Goal: Complete application form: Complete application form

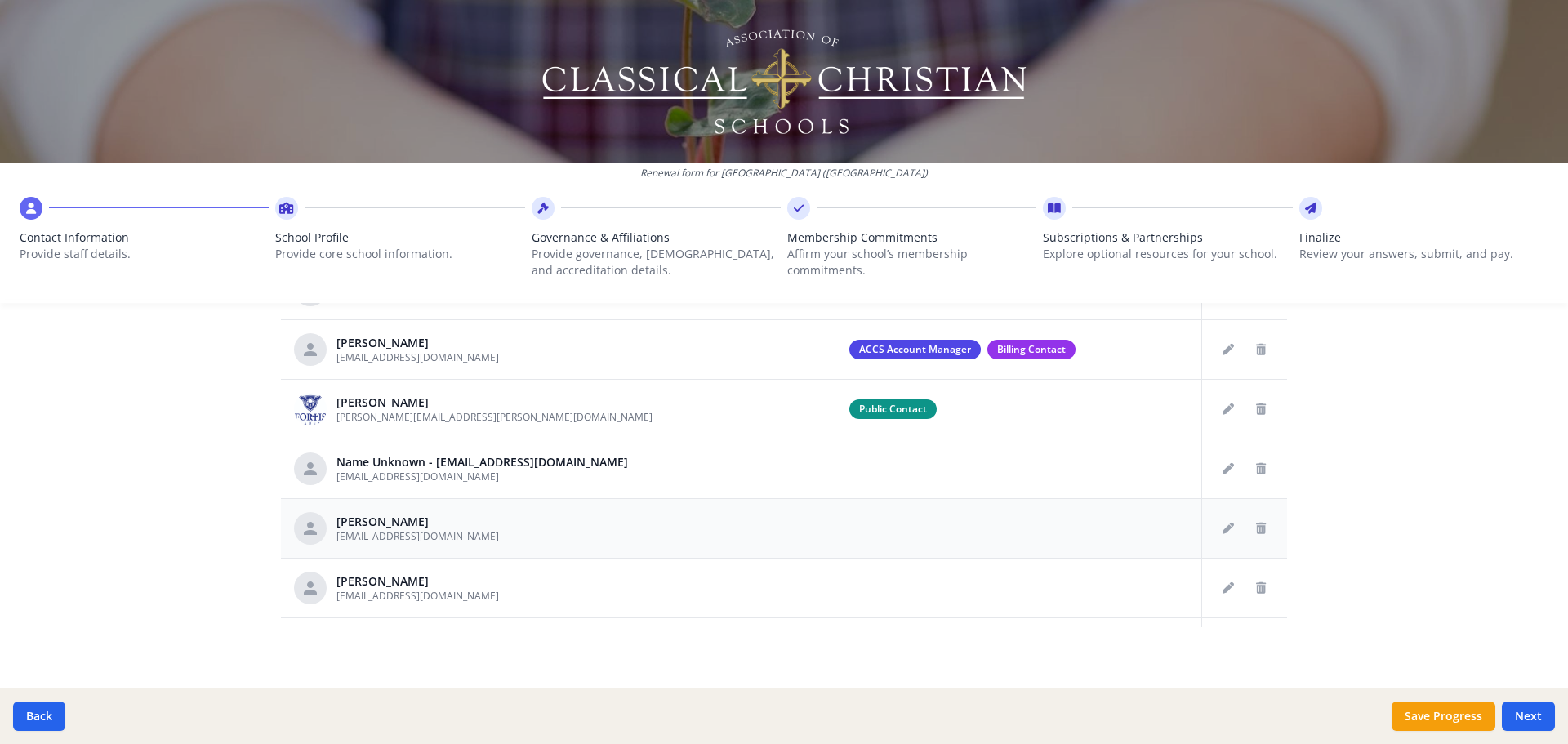
scroll to position [852, 0]
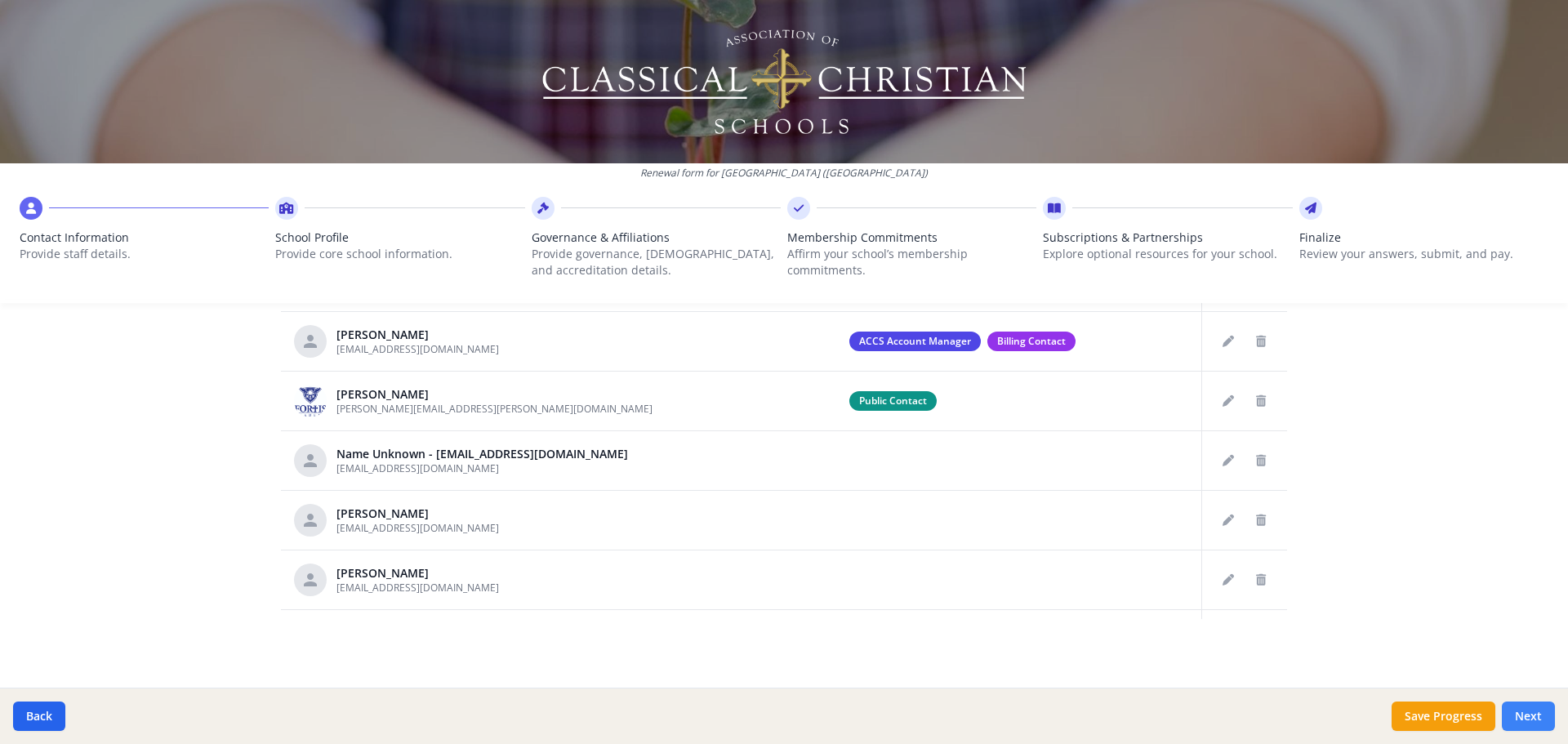
click at [1545, 716] on button "Next" at bounding box center [1528, 716] width 53 height 29
type input "[PHONE_NUMBER]"
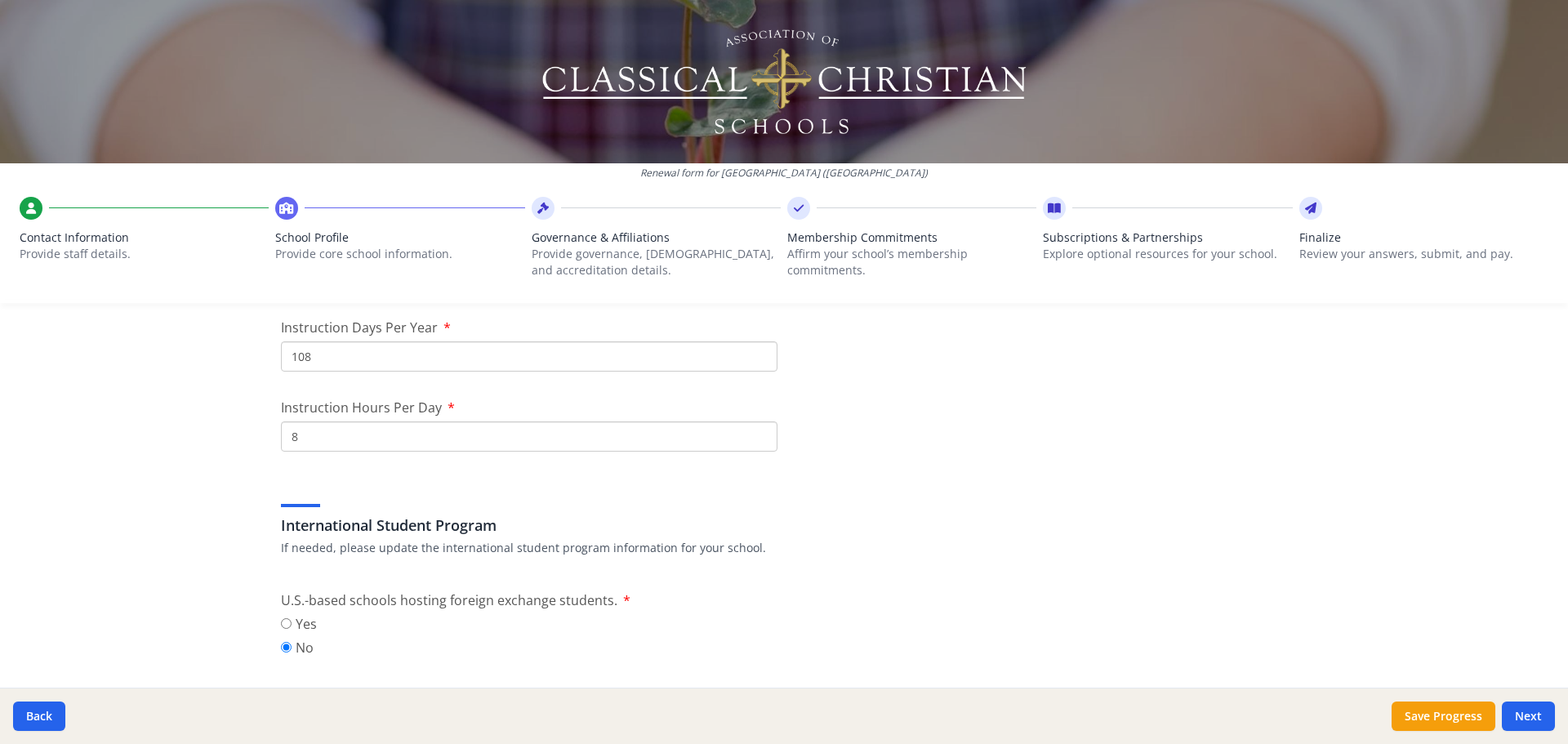
scroll to position [1496, 0]
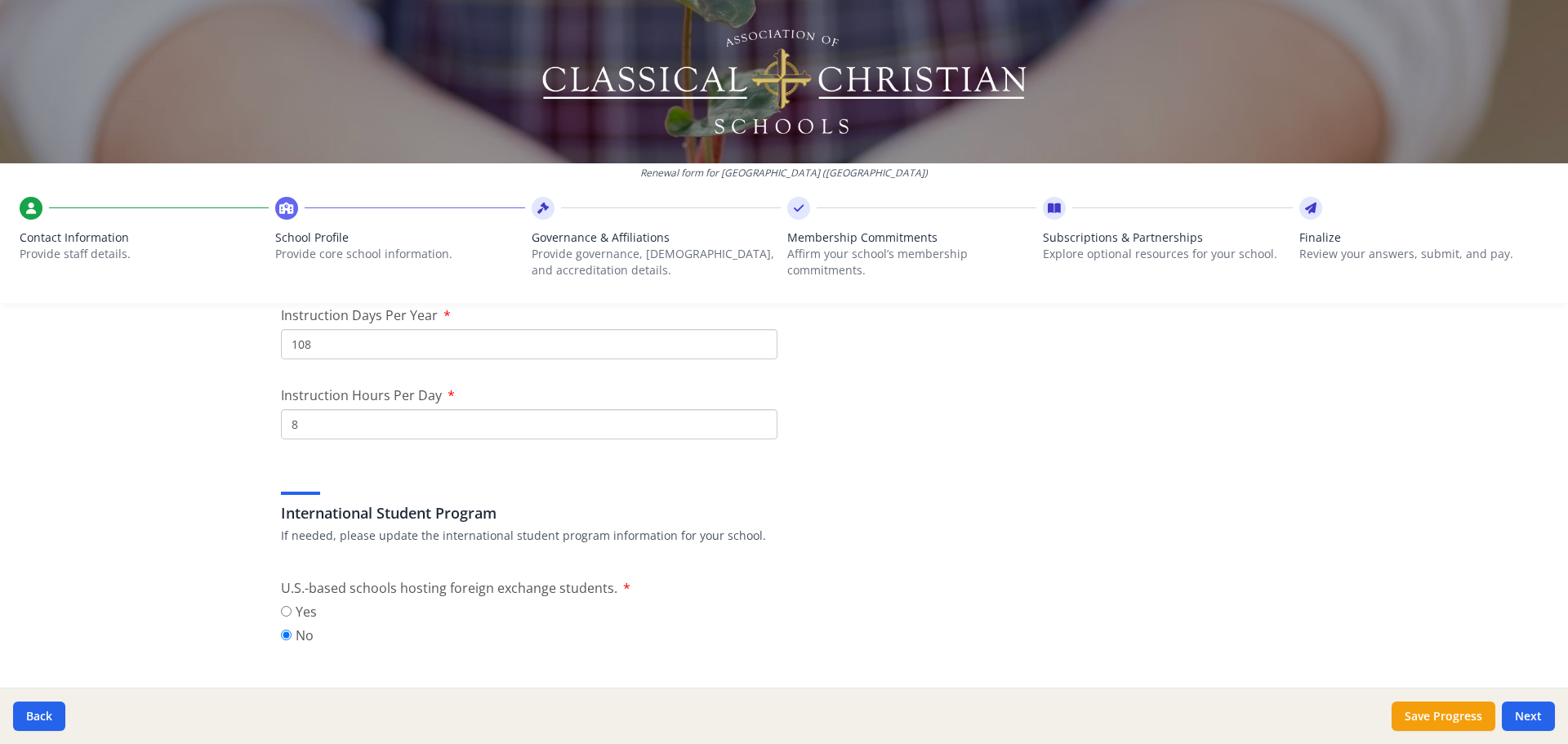
click at [306, 432] on input "8" at bounding box center [529, 424] width 496 height 30
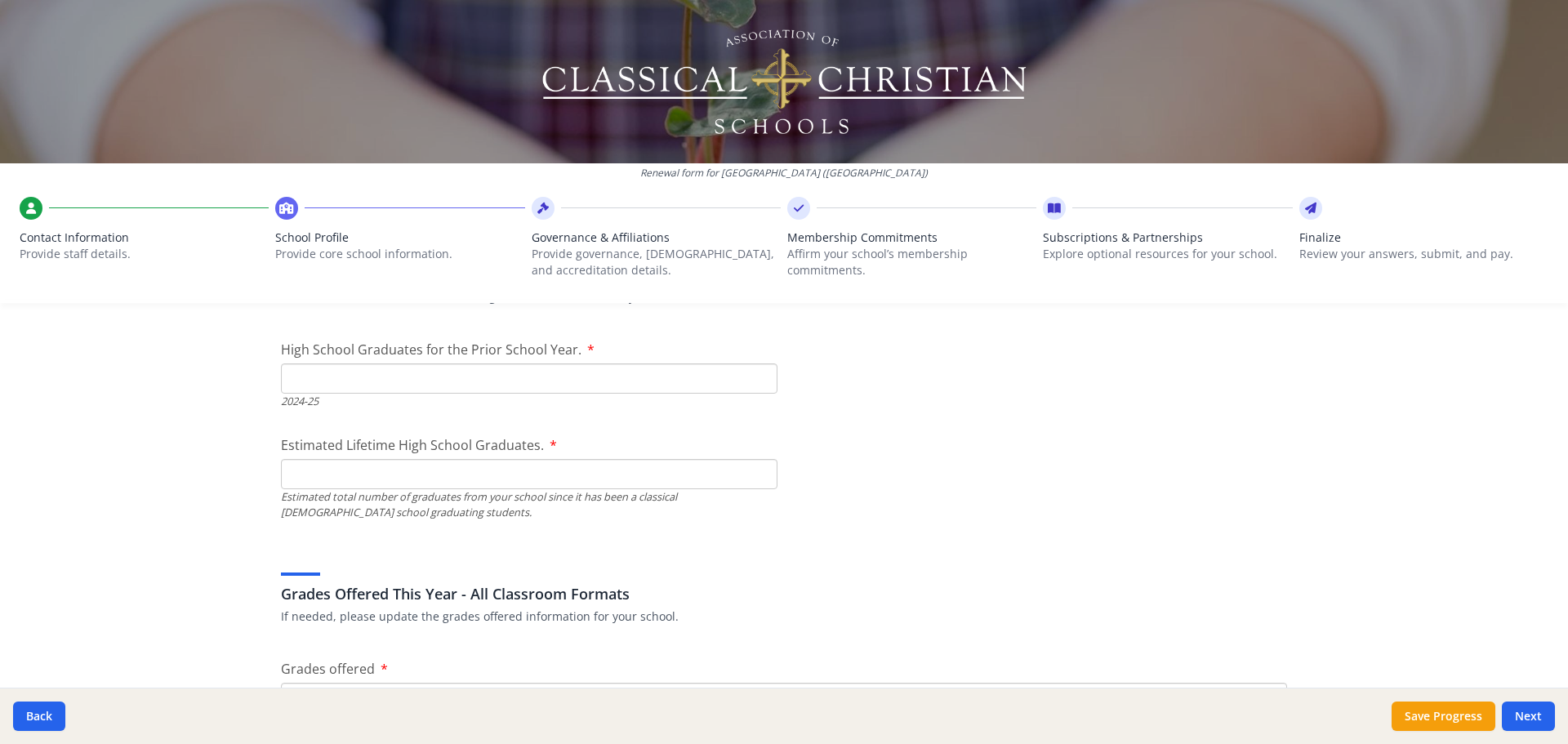
scroll to position [2366, 0]
type input "76"
click at [338, 389] on input "High School Graduates for the Prior School Year." at bounding box center [529, 376] width 496 height 30
type input "6"
click at [354, 473] on input "Estimated Lifetime High School Graduates." at bounding box center [529, 472] width 496 height 30
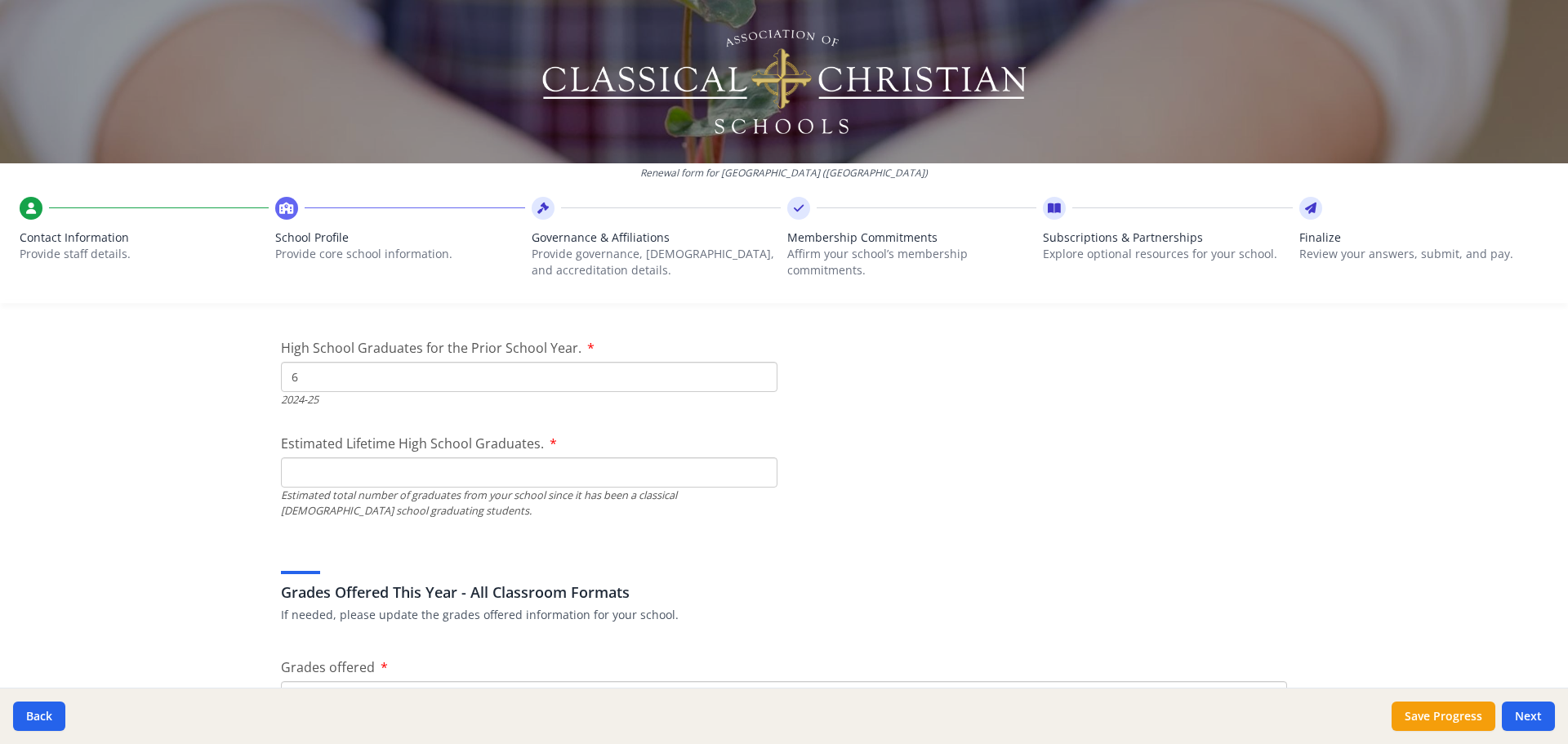
click at [610, 475] on input "Estimated Lifetime High School Graduates." at bounding box center [529, 472] width 496 height 30
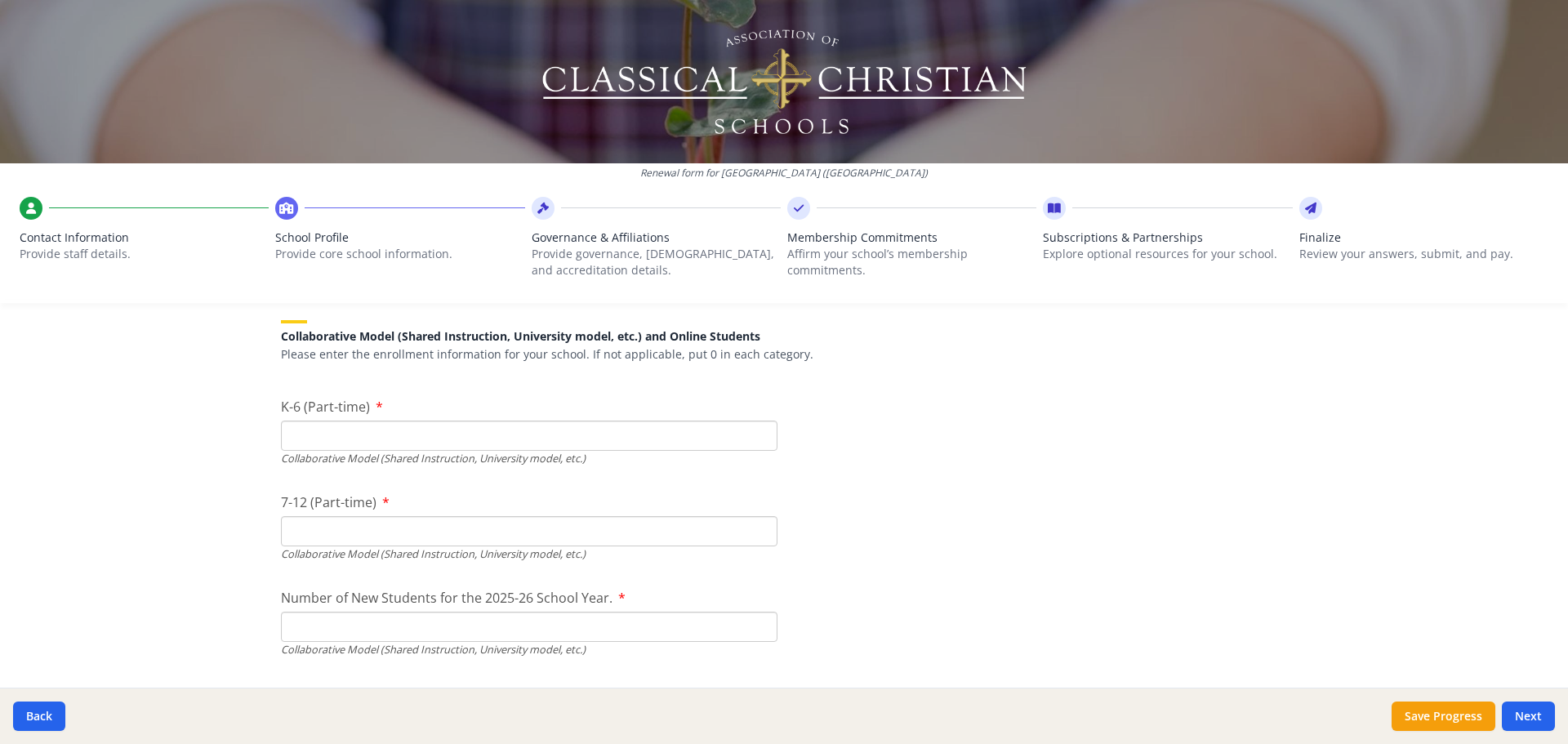
scroll to position [3834, 0]
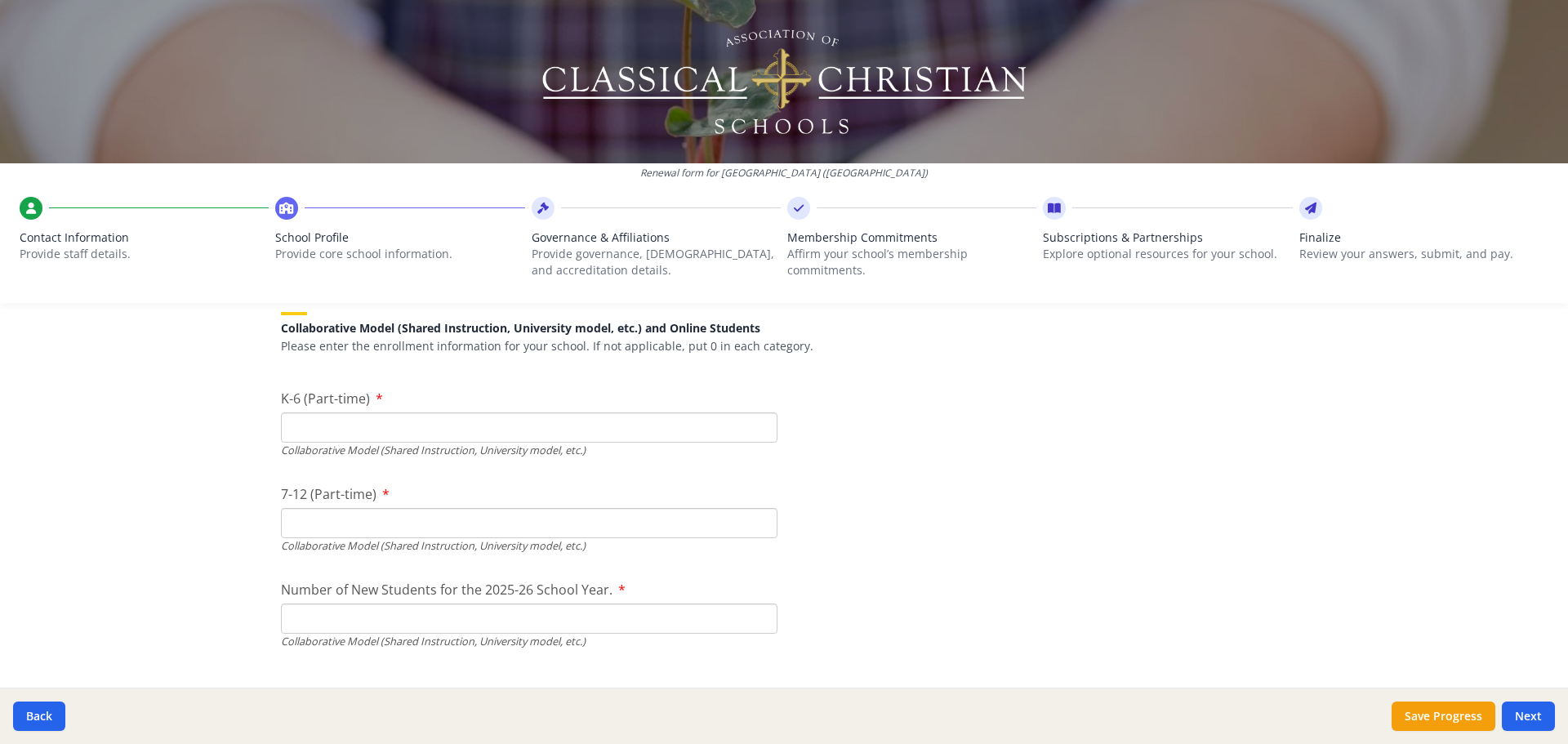
type input "26"
click at [375, 426] on input "K-6 (Part-time)" at bounding box center [529, 427] width 496 height 30
type input "174"
click at [334, 525] on input "7-12 (Part-time)" at bounding box center [529, 523] width 496 height 30
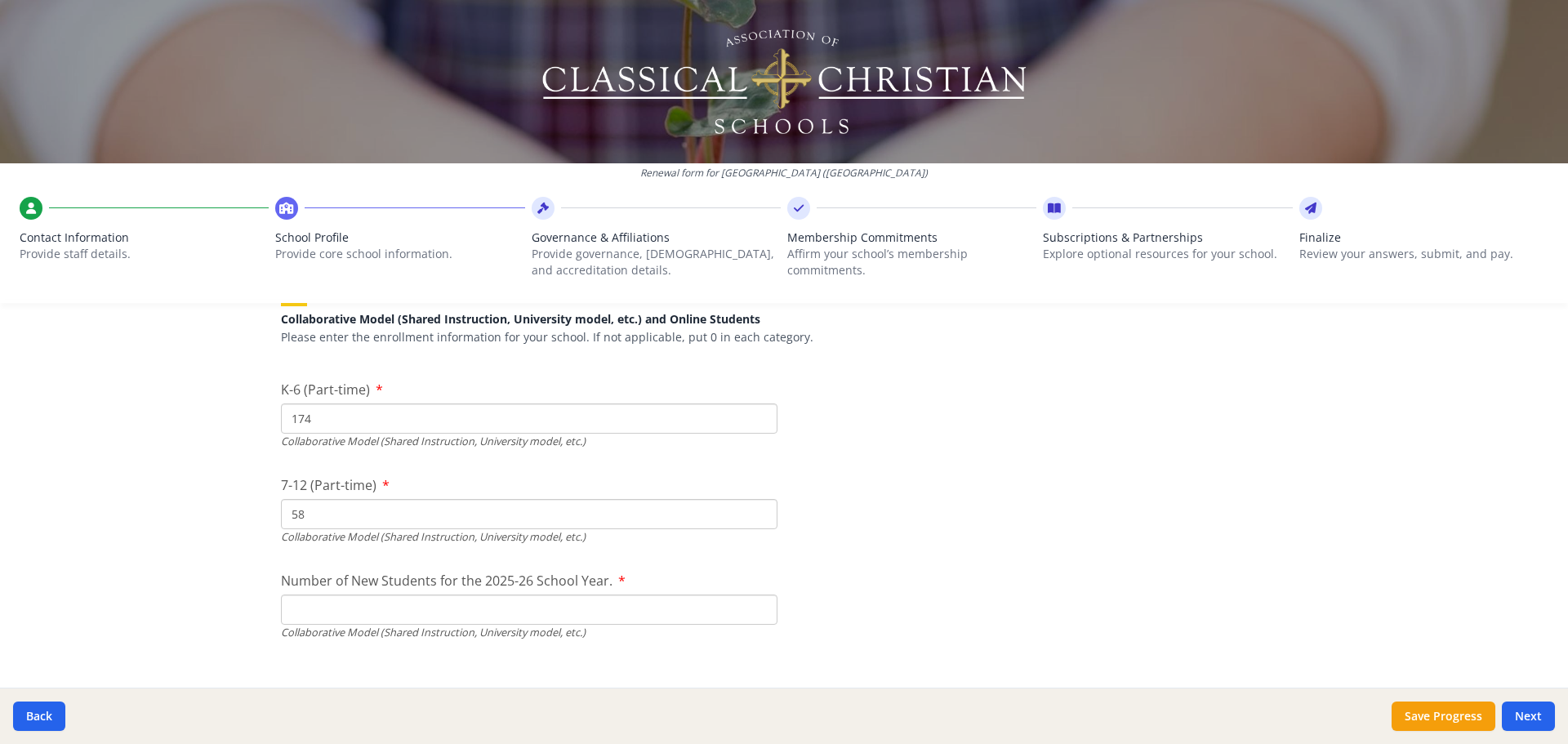
type input "58"
click at [386, 610] on input "Number of New Students for the 2025-26 School Year." at bounding box center [529, 609] width 496 height 30
click at [342, 620] on input "Number of New Students for the 2025-26 School Year." at bounding box center [529, 609] width 496 height 30
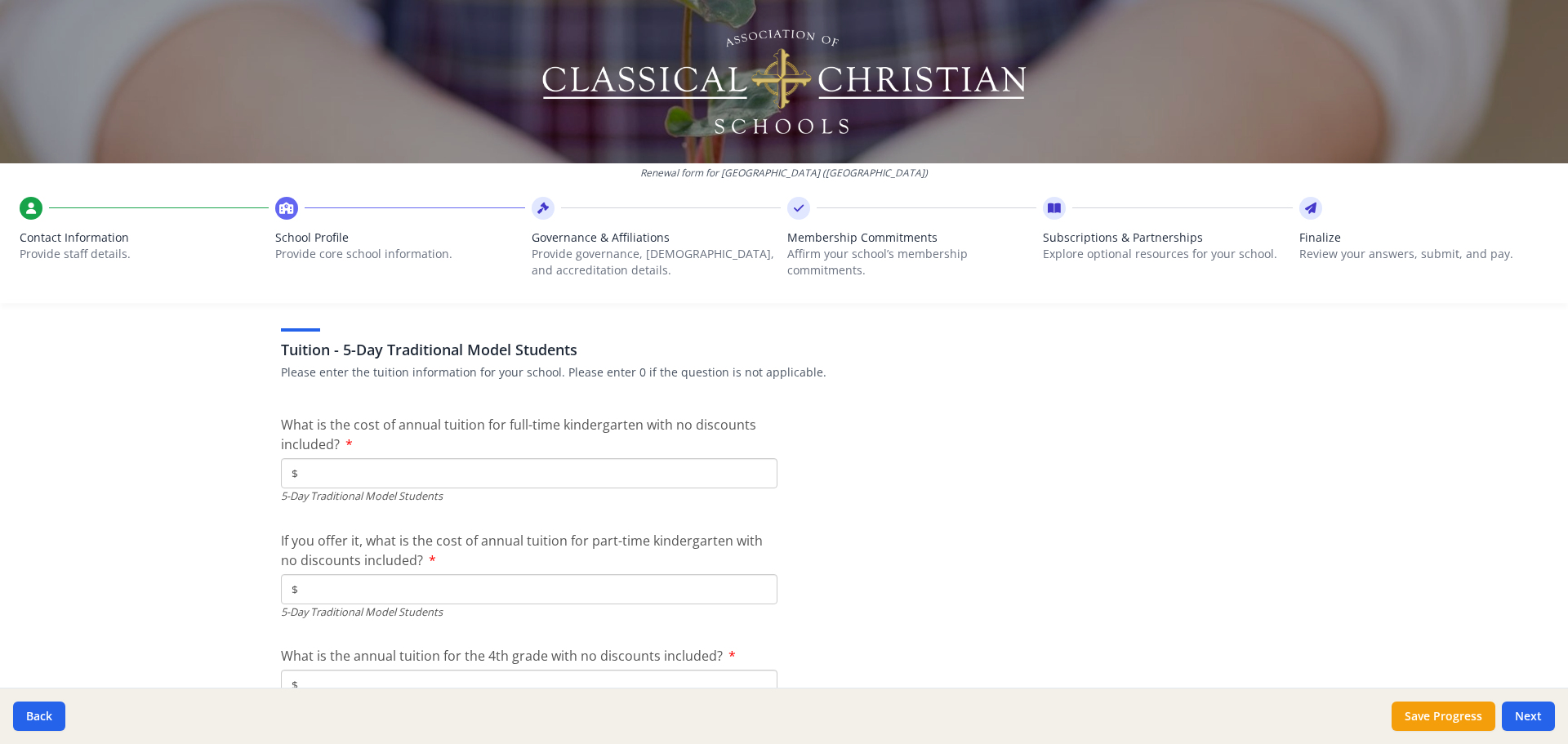
scroll to position [4210, 0]
type input "275"
click at [424, 487] on div "5-Day Traditional Model Students" at bounding box center [529, 495] width 496 height 16
click at [319, 470] on input "$" at bounding box center [529, 471] width 496 height 30
type input "$0"
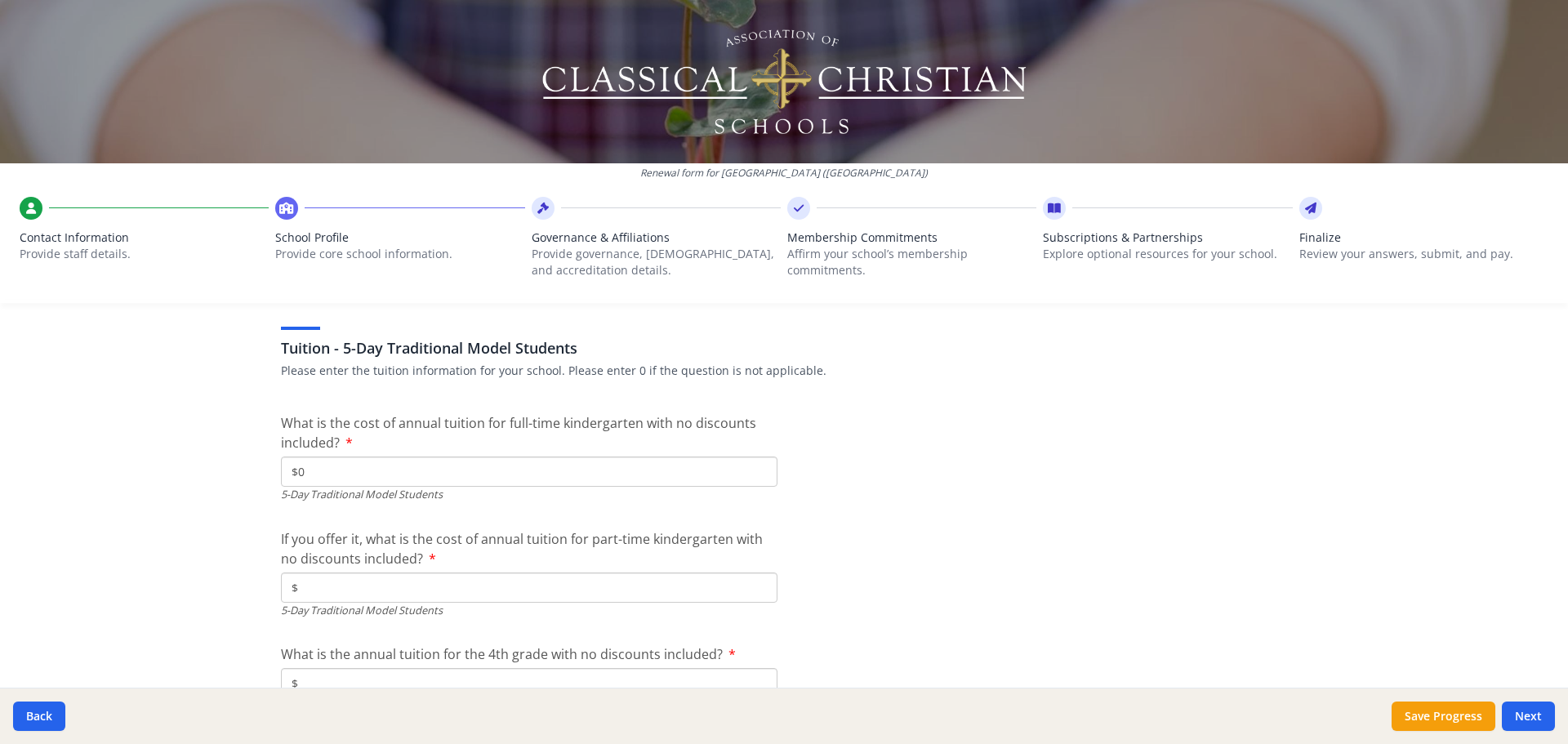
click at [303, 594] on input "$" at bounding box center [529, 587] width 496 height 30
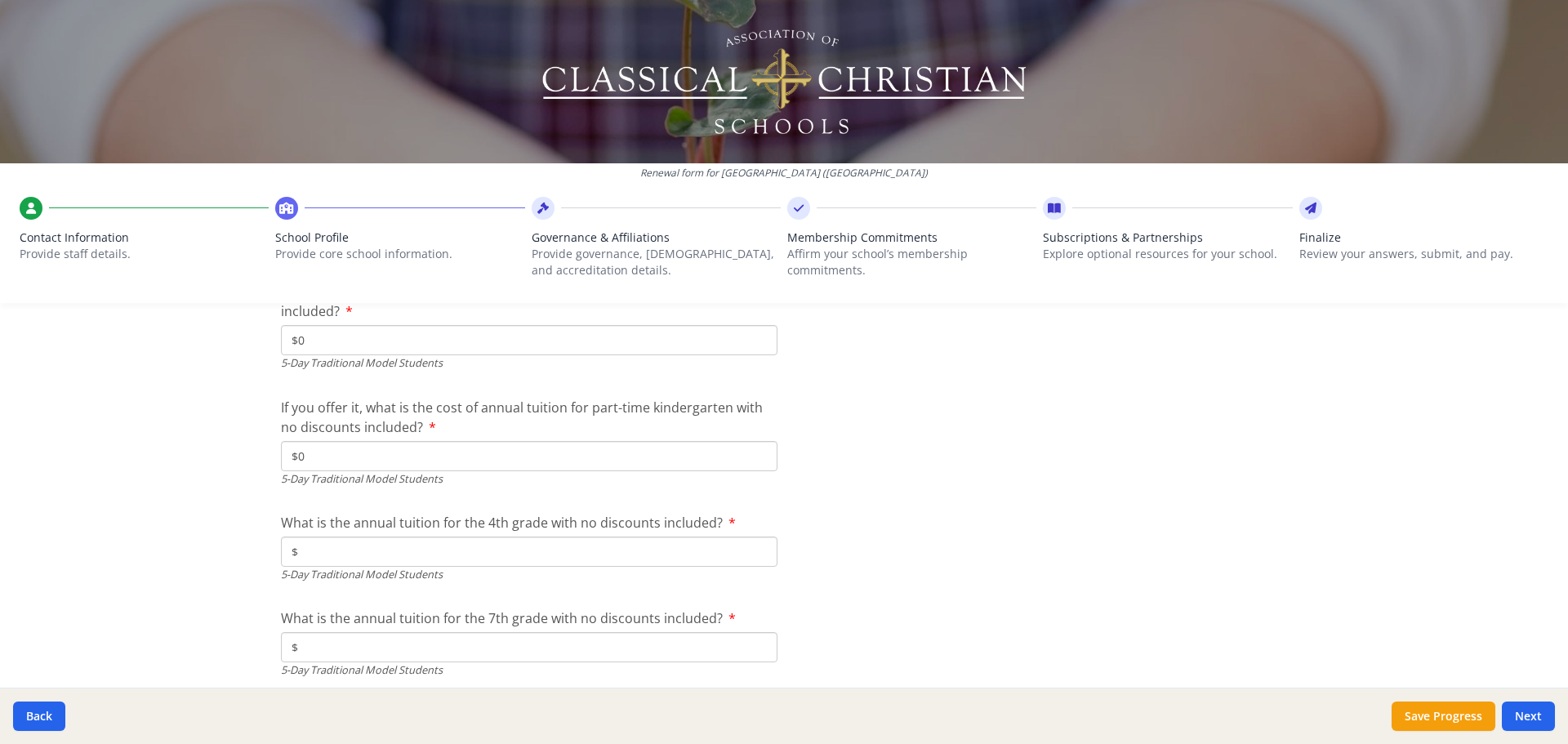
scroll to position [4348, 0]
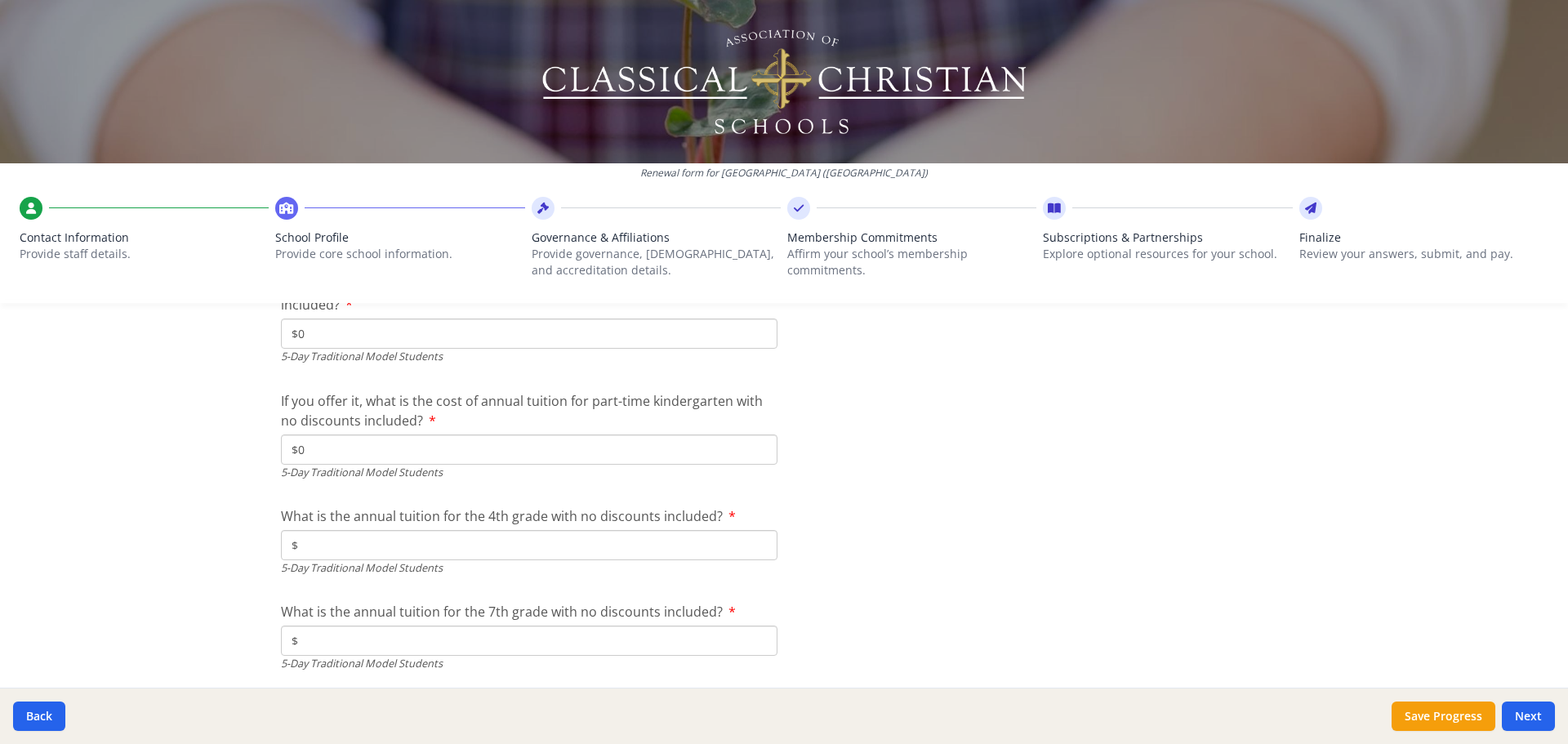
type input "$0"
click at [318, 541] on input "$" at bounding box center [529, 545] width 496 height 30
type input "$0"
click at [312, 644] on input "$" at bounding box center [529, 640] width 496 height 30
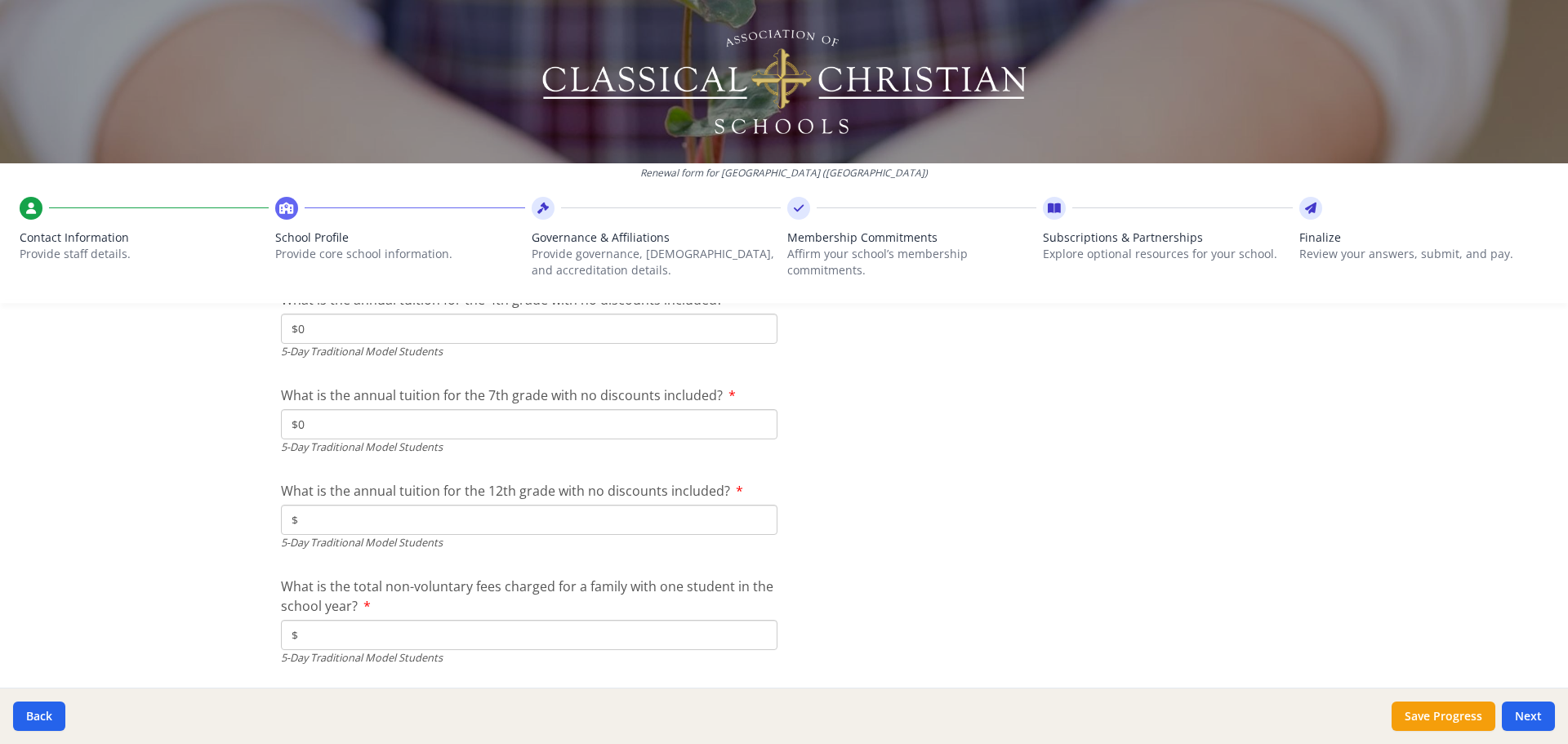
scroll to position [4577, 0]
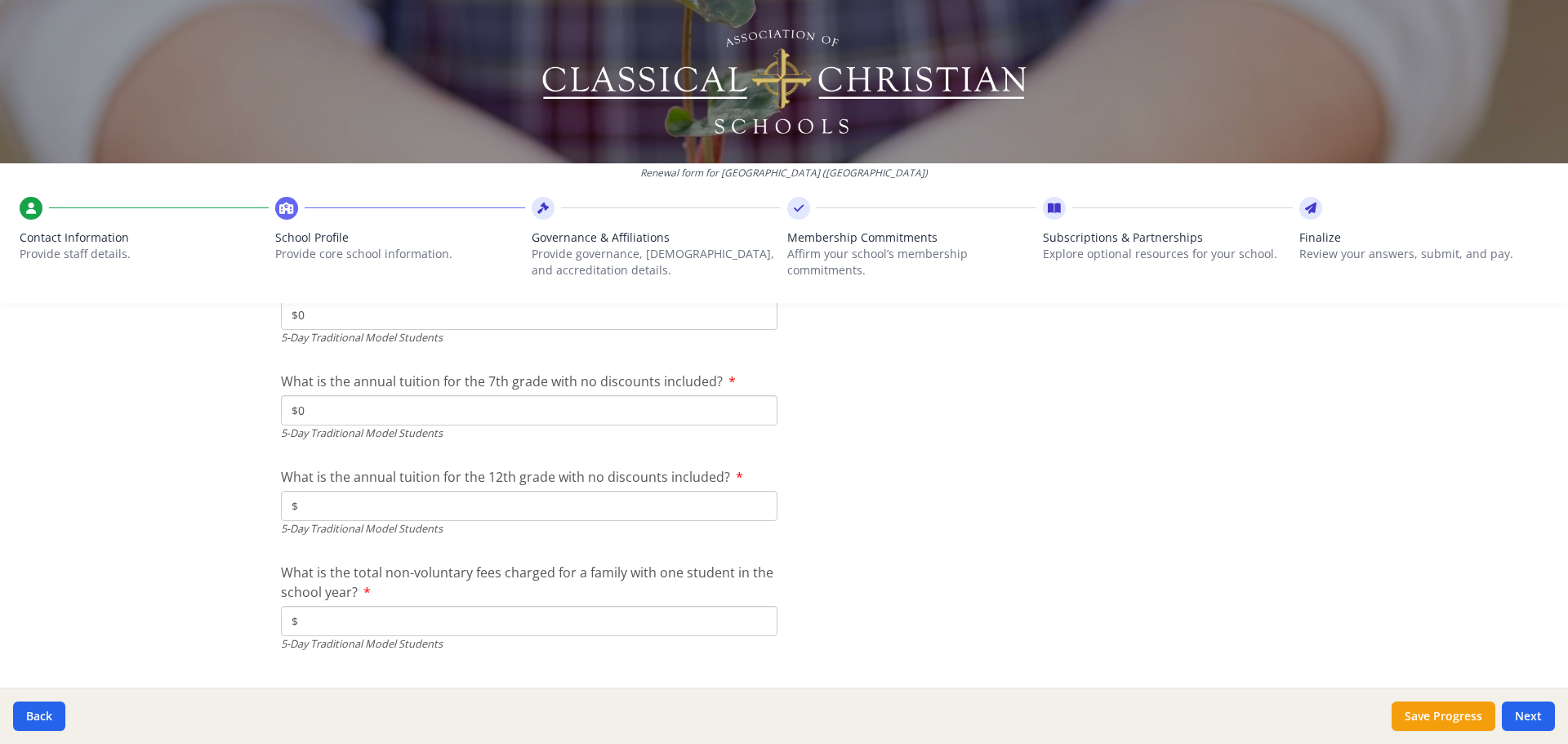
type input "$0"
click at [329, 497] on input "$" at bounding box center [529, 505] width 496 height 30
type input "$0"
click at [417, 627] on input "$" at bounding box center [529, 621] width 496 height 30
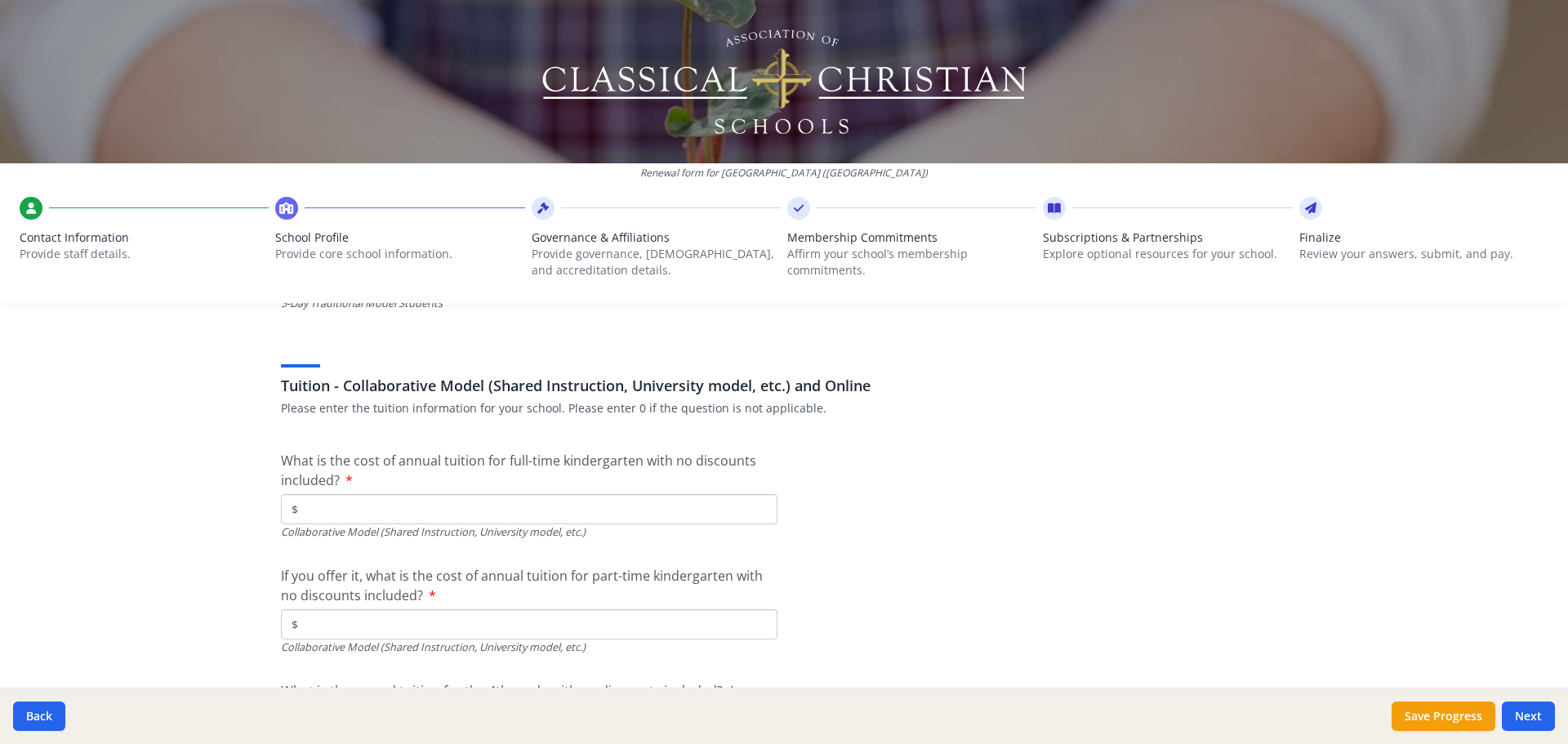
scroll to position [4921, 0]
type input "$0"
click at [360, 502] on input "$" at bounding box center [529, 506] width 496 height 30
type input "$4 500.00"
click at [340, 626] on input "$" at bounding box center [529, 622] width 496 height 30
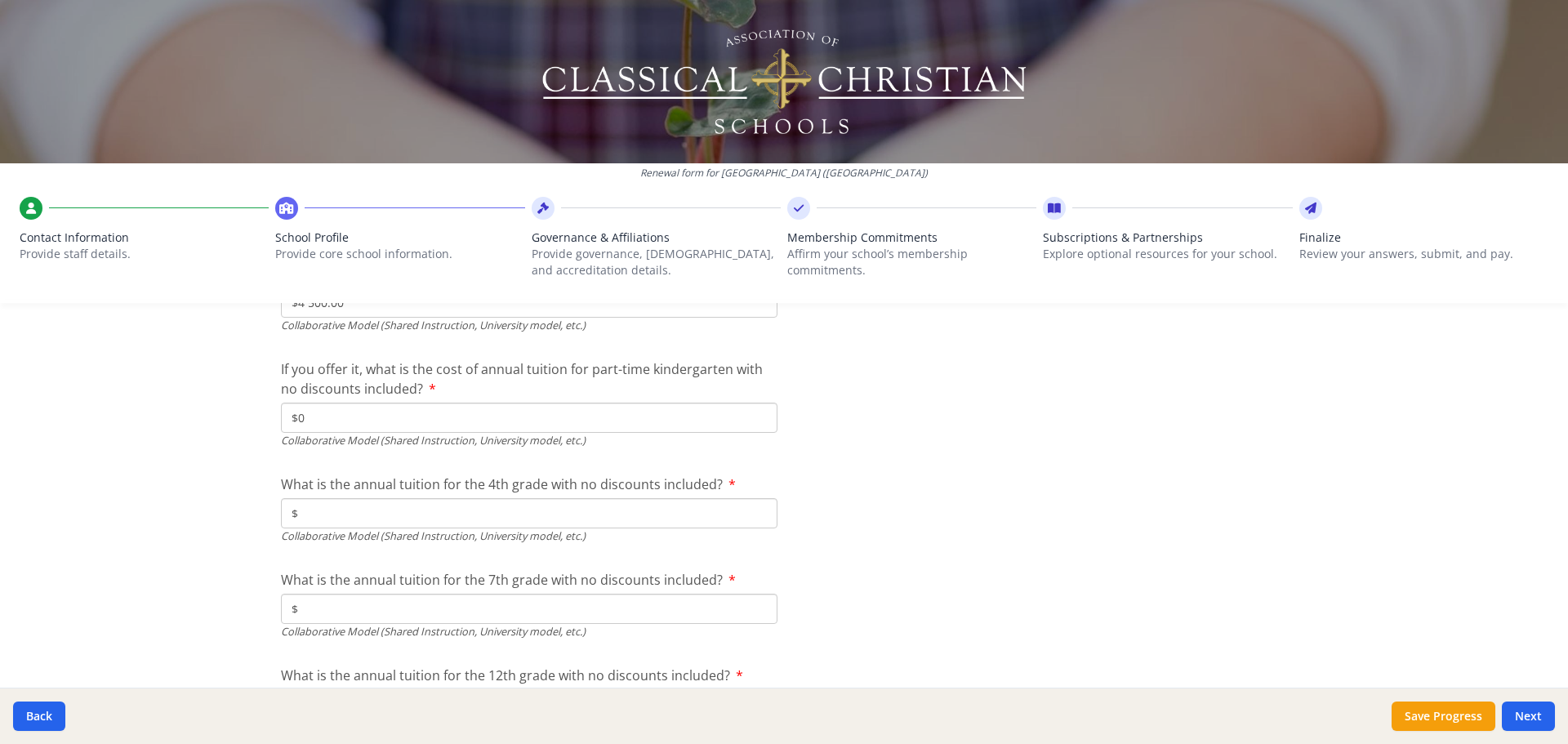
scroll to position [5127, 0]
type input "$0"
click at [418, 513] on input "$" at bounding box center [529, 512] width 496 height 30
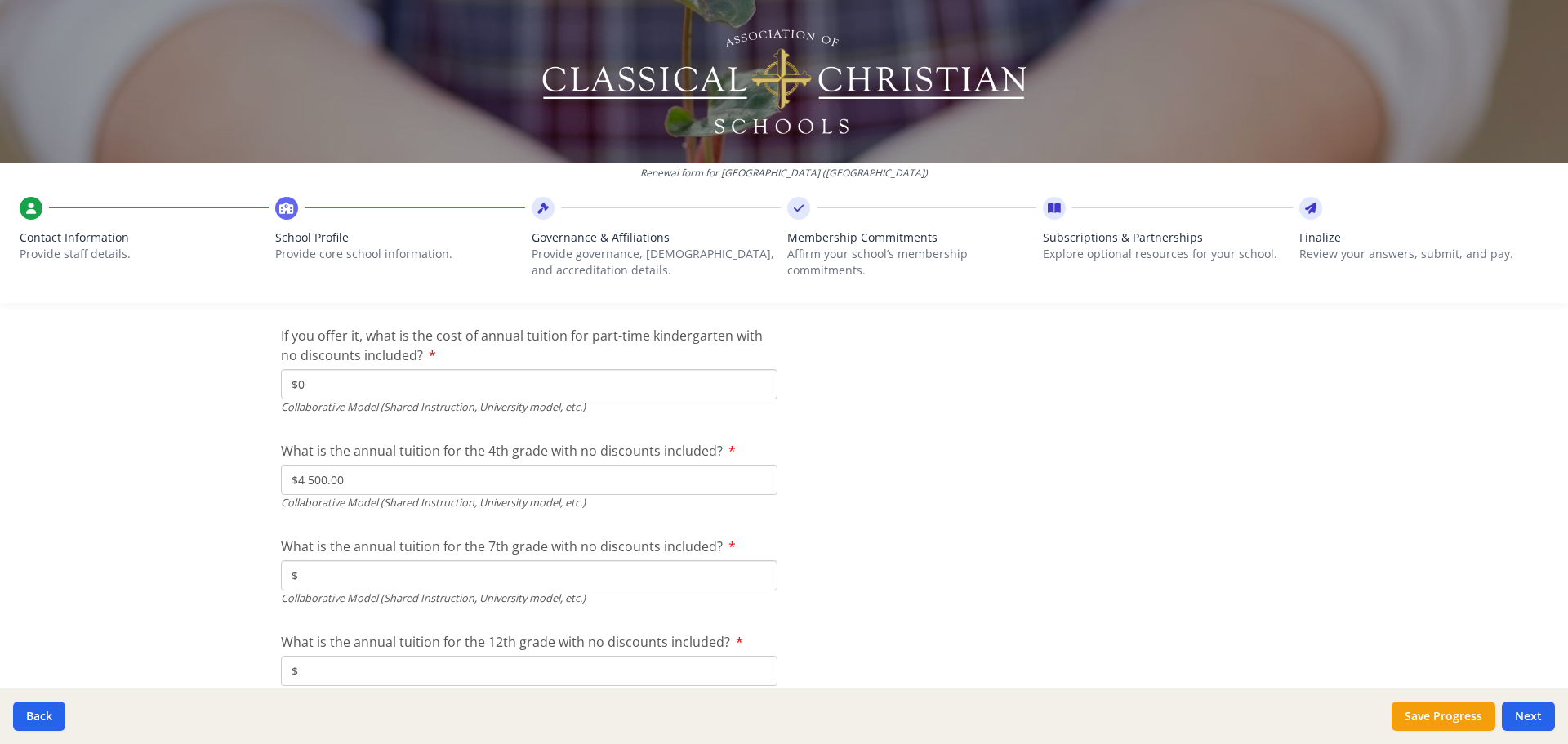
scroll to position [5176, 0]
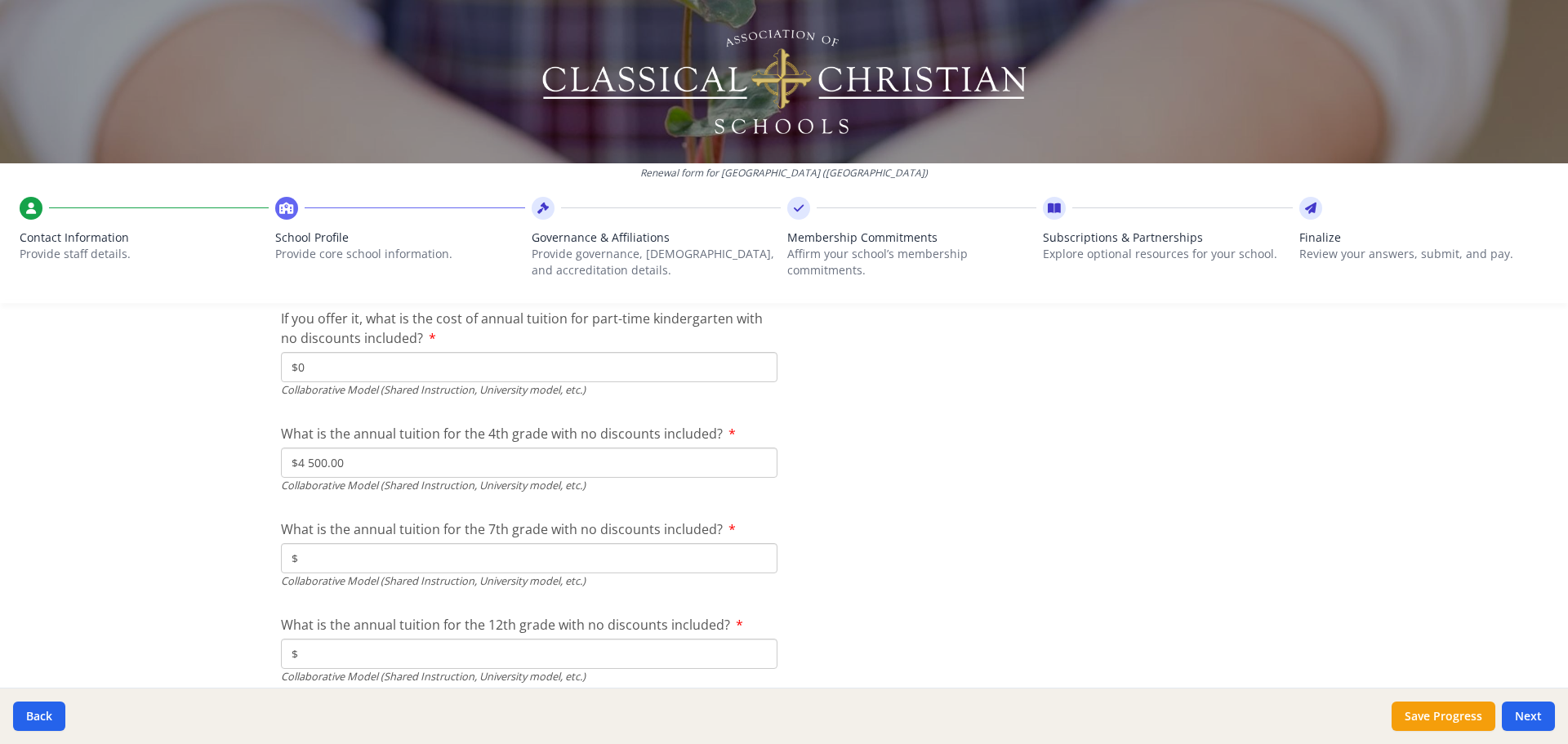
type input "$4 500.00"
click at [392, 559] on input "$" at bounding box center [529, 558] width 496 height 30
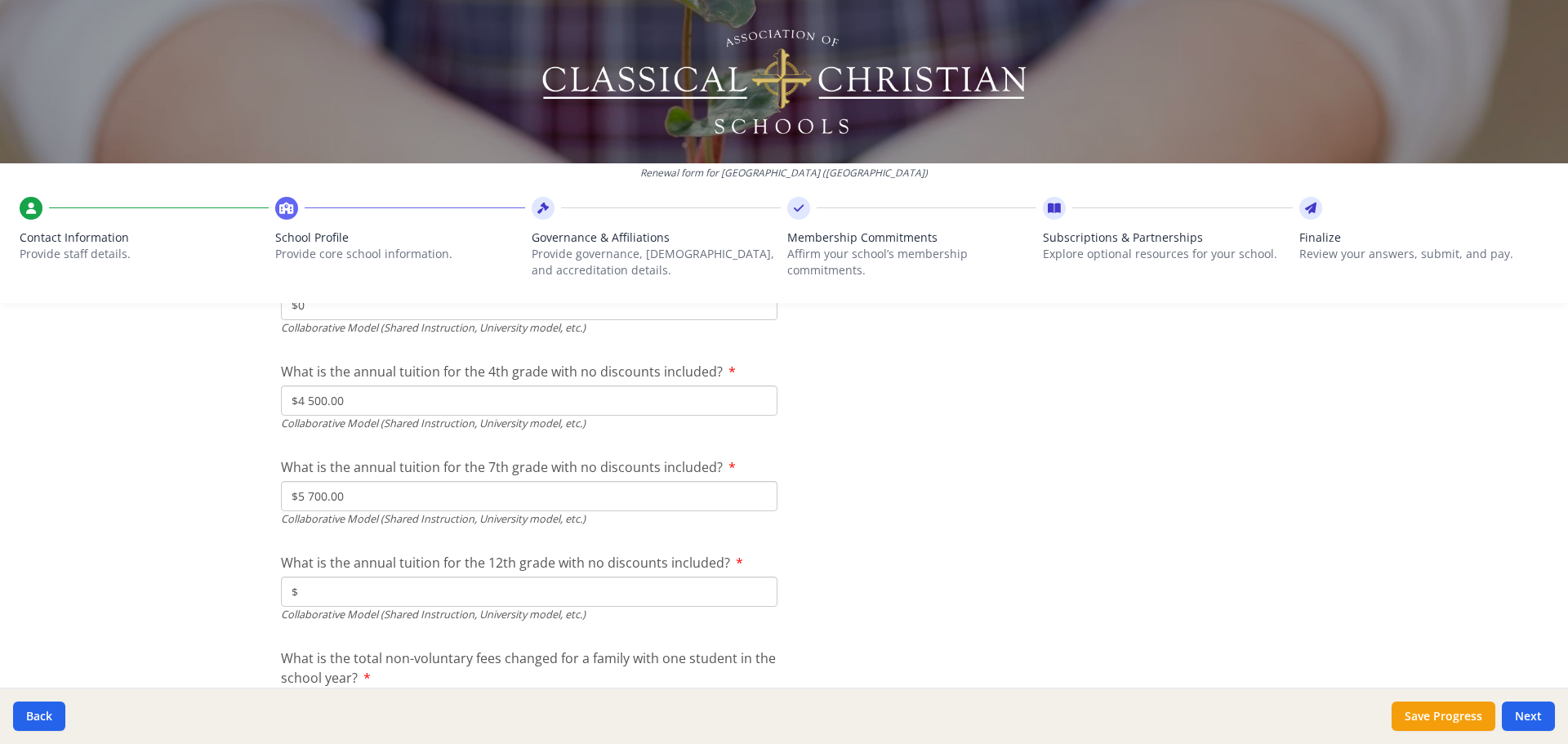
scroll to position [5298, 0]
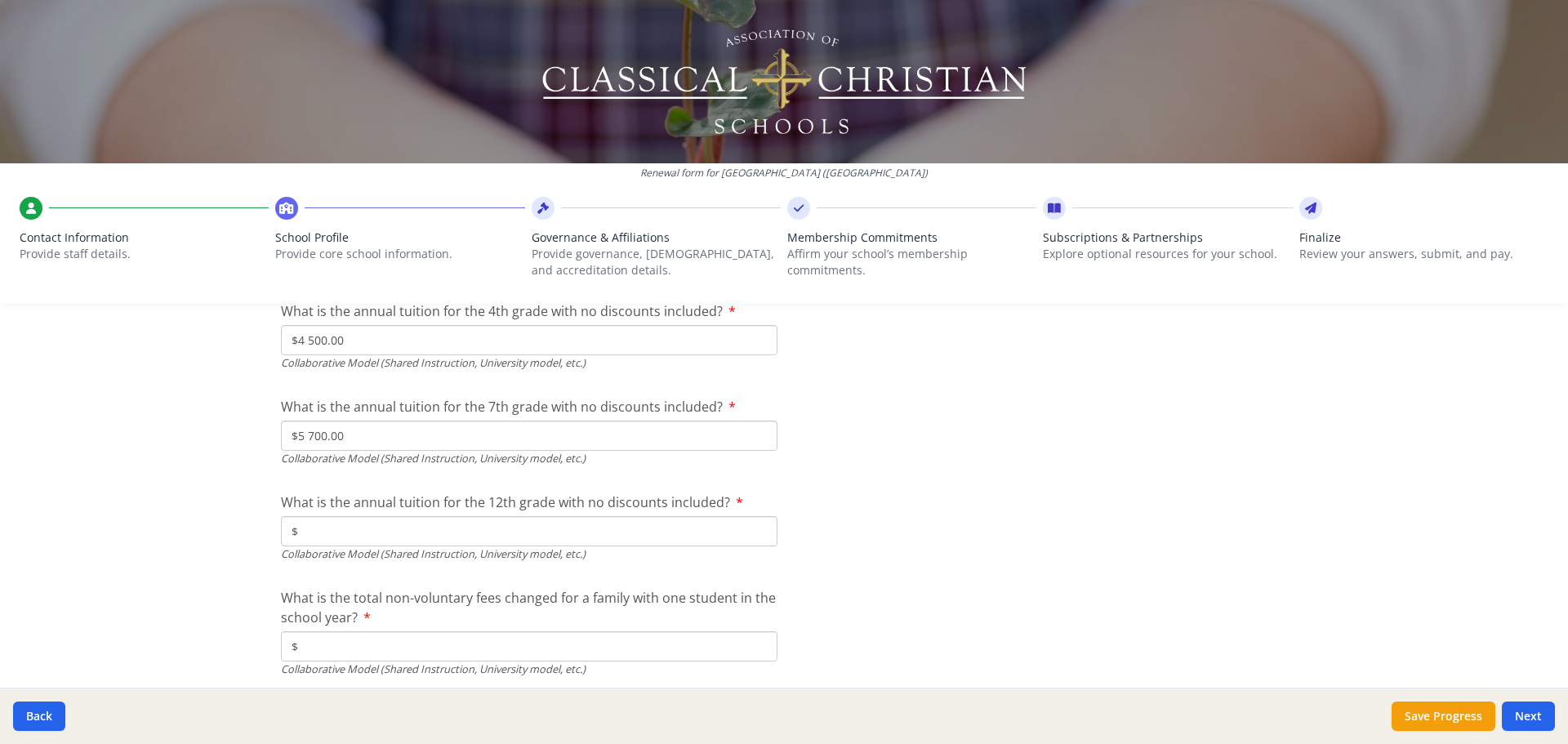
type input "$5 700.00"
click at [427, 535] on input "$" at bounding box center [529, 531] width 496 height 30
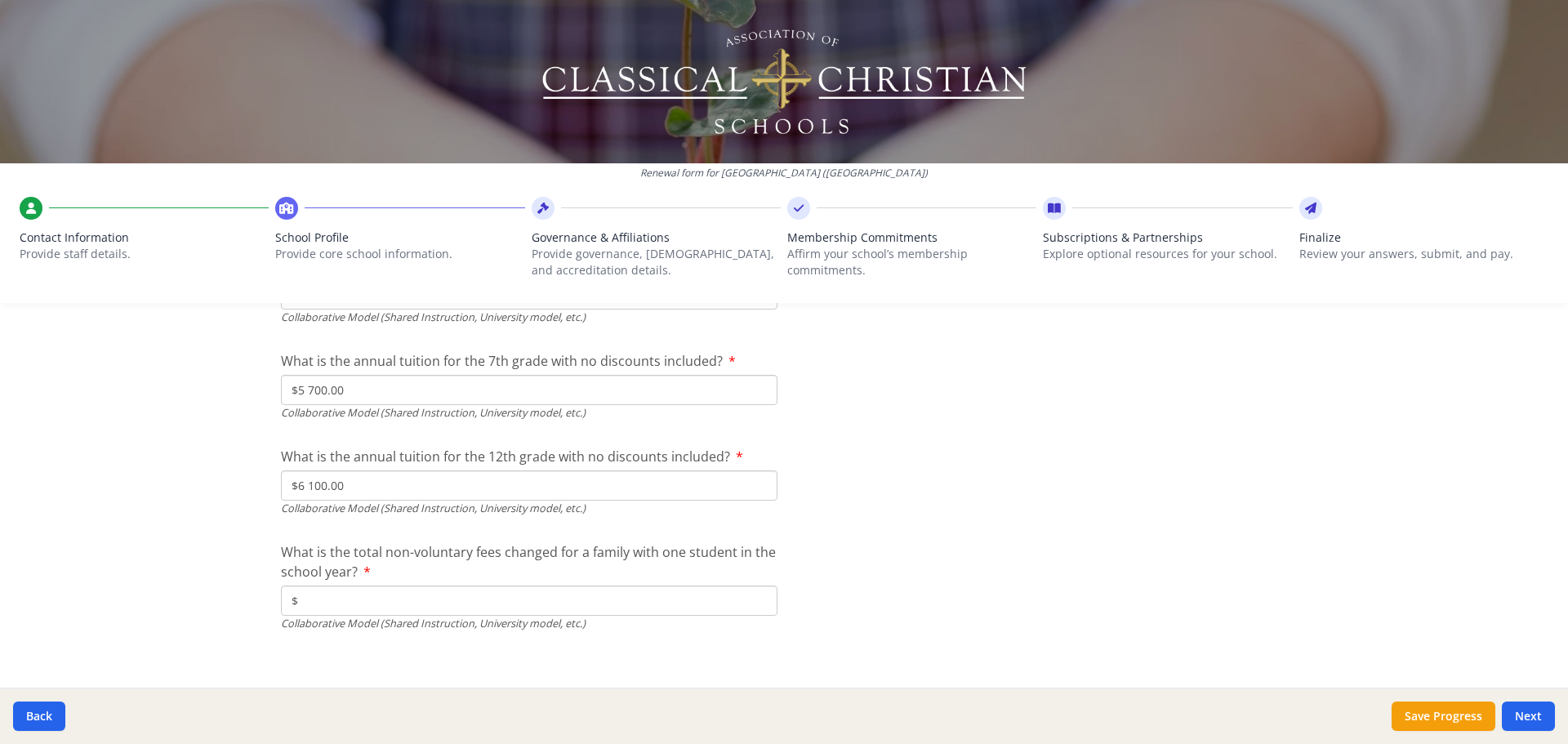
scroll to position [5357, 0]
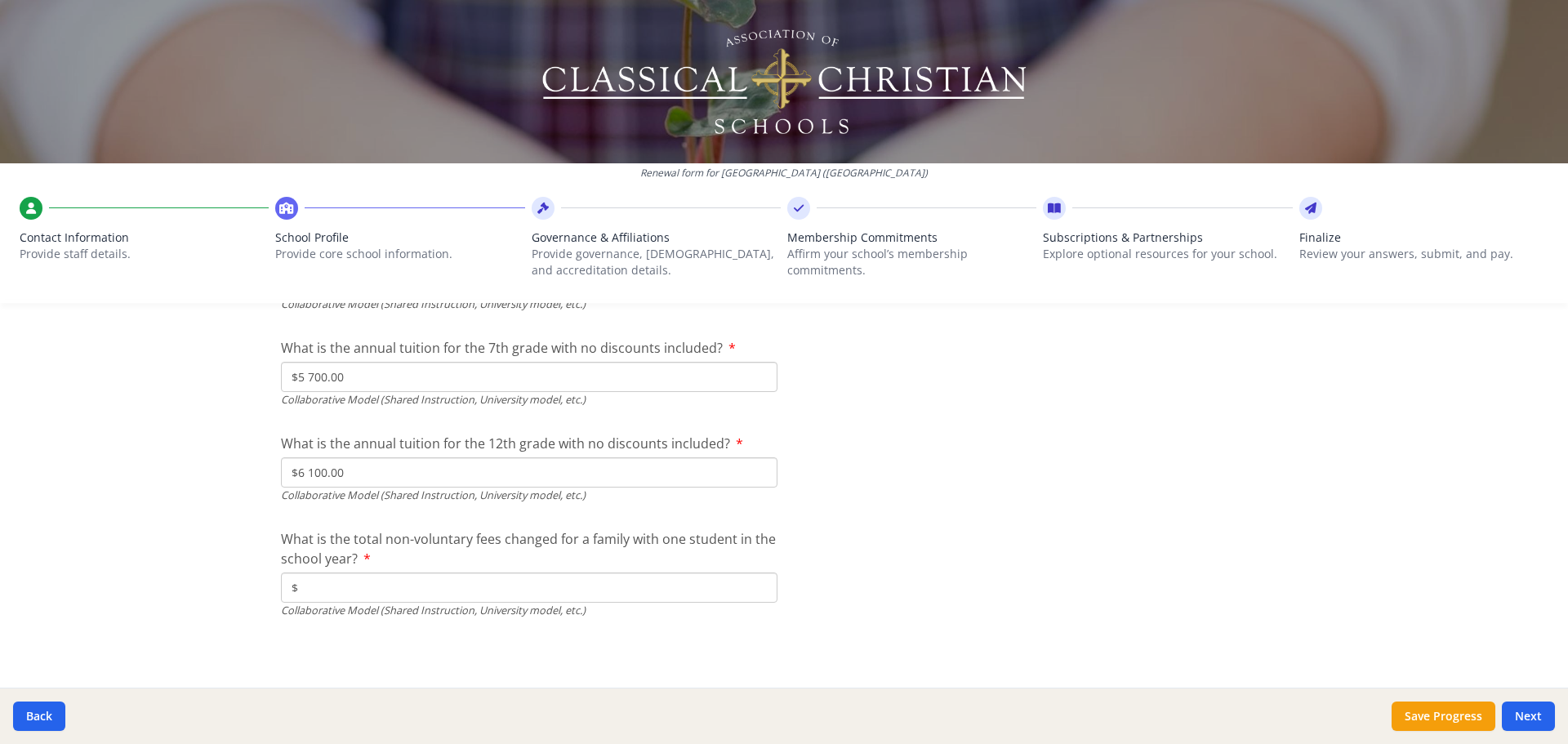
type input "$6 100.00"
click at [446, 600] on input "$" at bounding box center [529, 587] width 496 height 30
click at [359, 596] on input "$" at bounding box center [529, 587] width 496 height 30
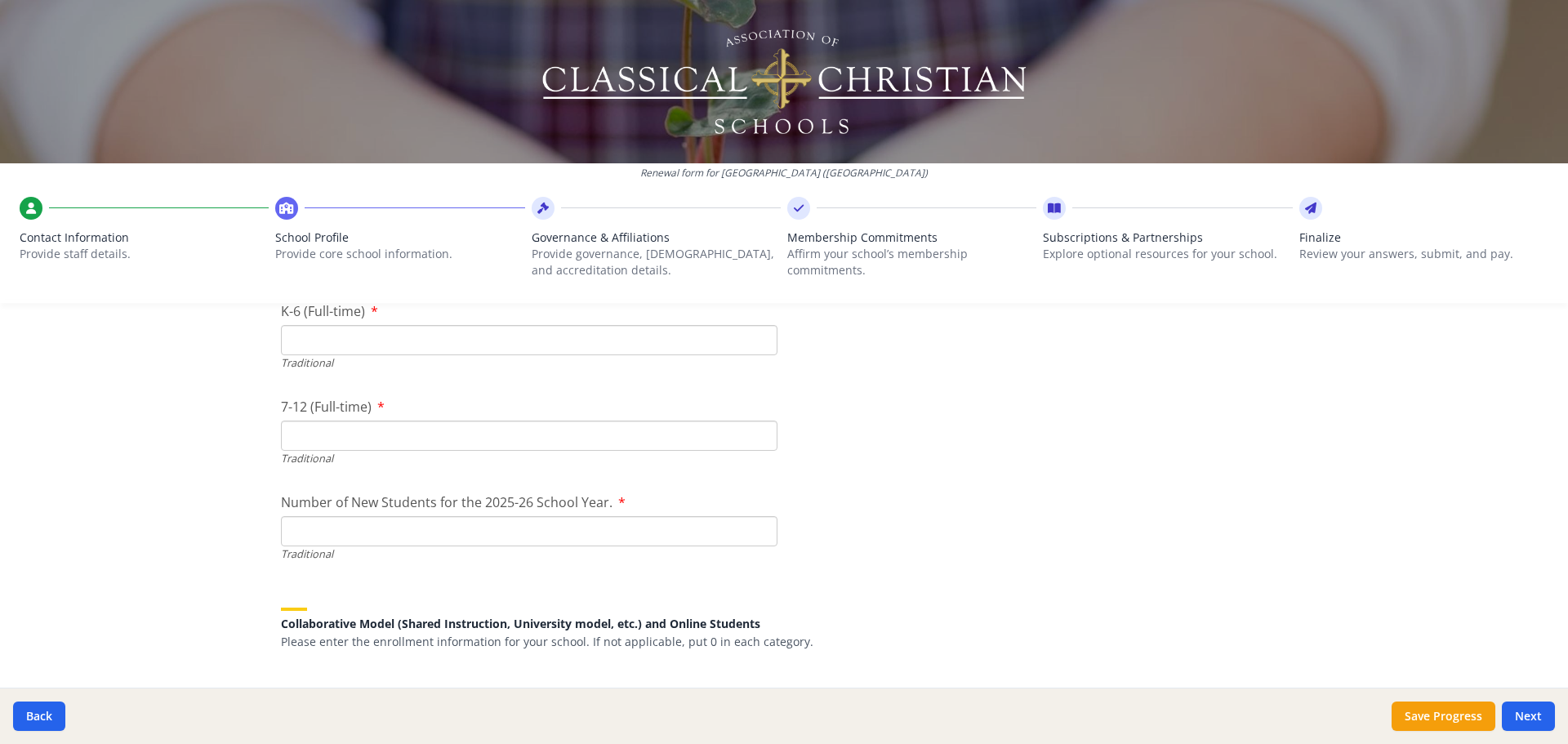
scroll to position [3487, 0]
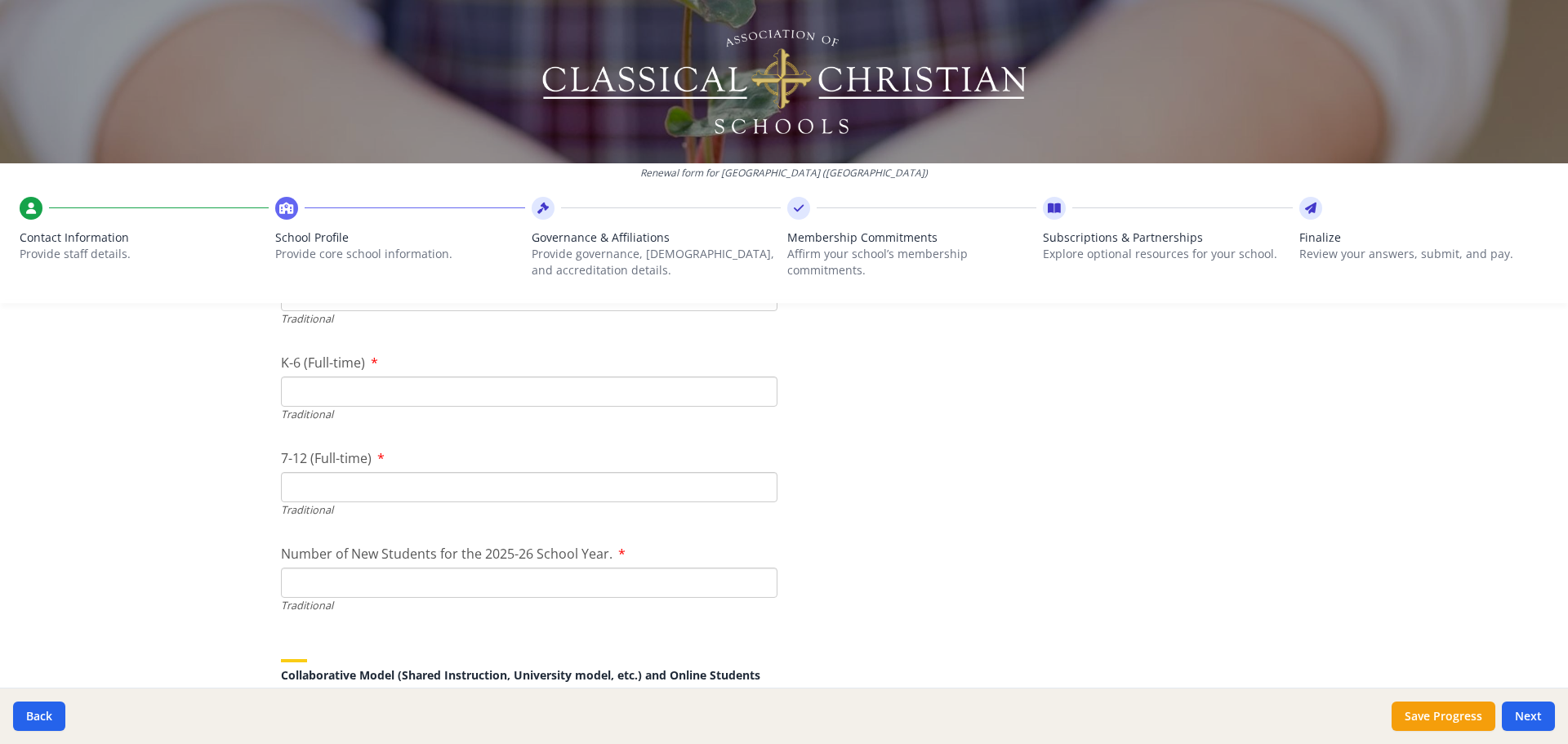
type input "$500.00"
click at [391, 584] on input "Number of New Students for the 2025-26 School Year." at bounding box center [529, 582] width 496 height 30
type input "0"
click at [361, 479] on input "7-12 (Full-time)" at bounding box center [529, 487] width 496 height 30
type input "0"
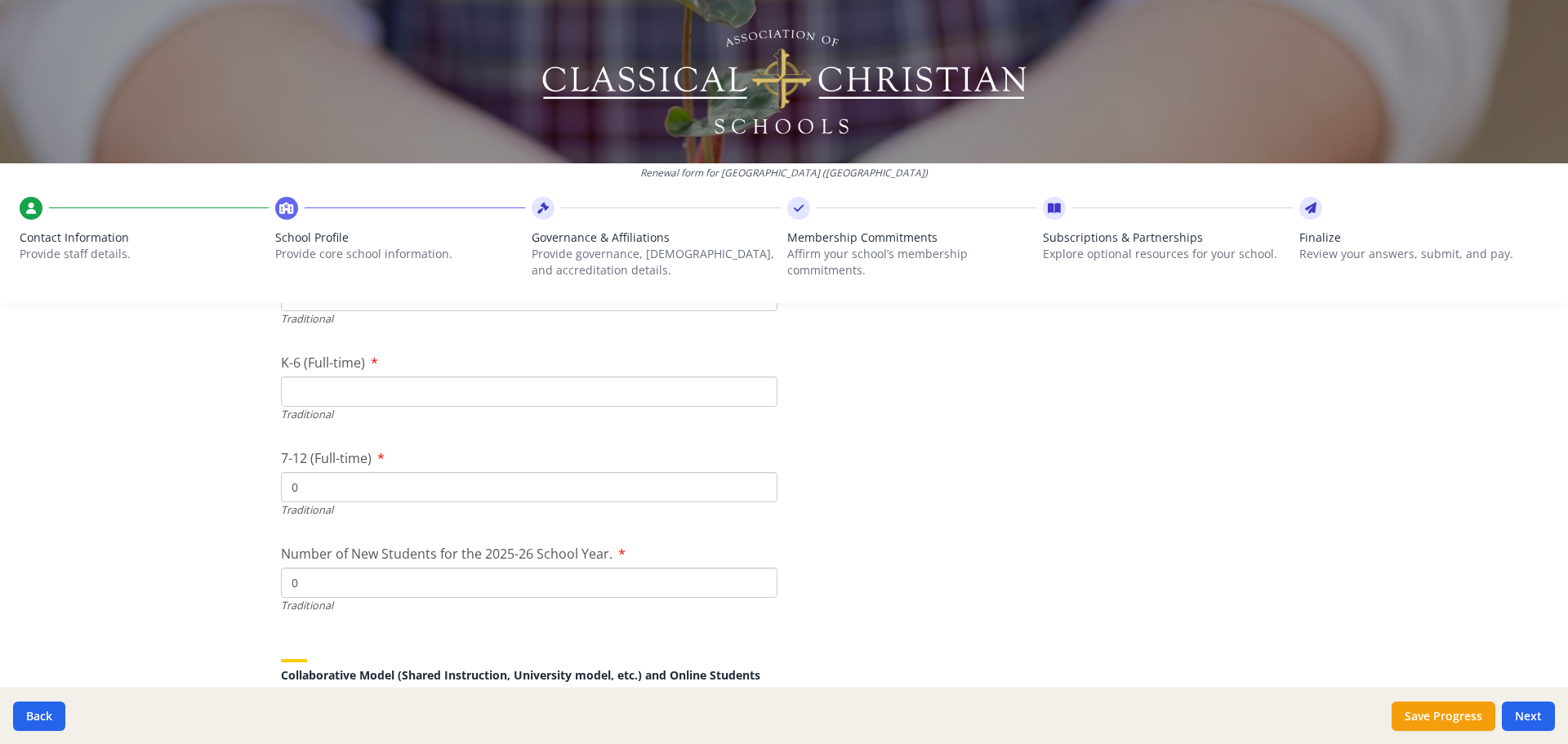
click at [338, 390] on input "K-6 (Full-time)" at bounding box center [529, 391] width 496 height 30
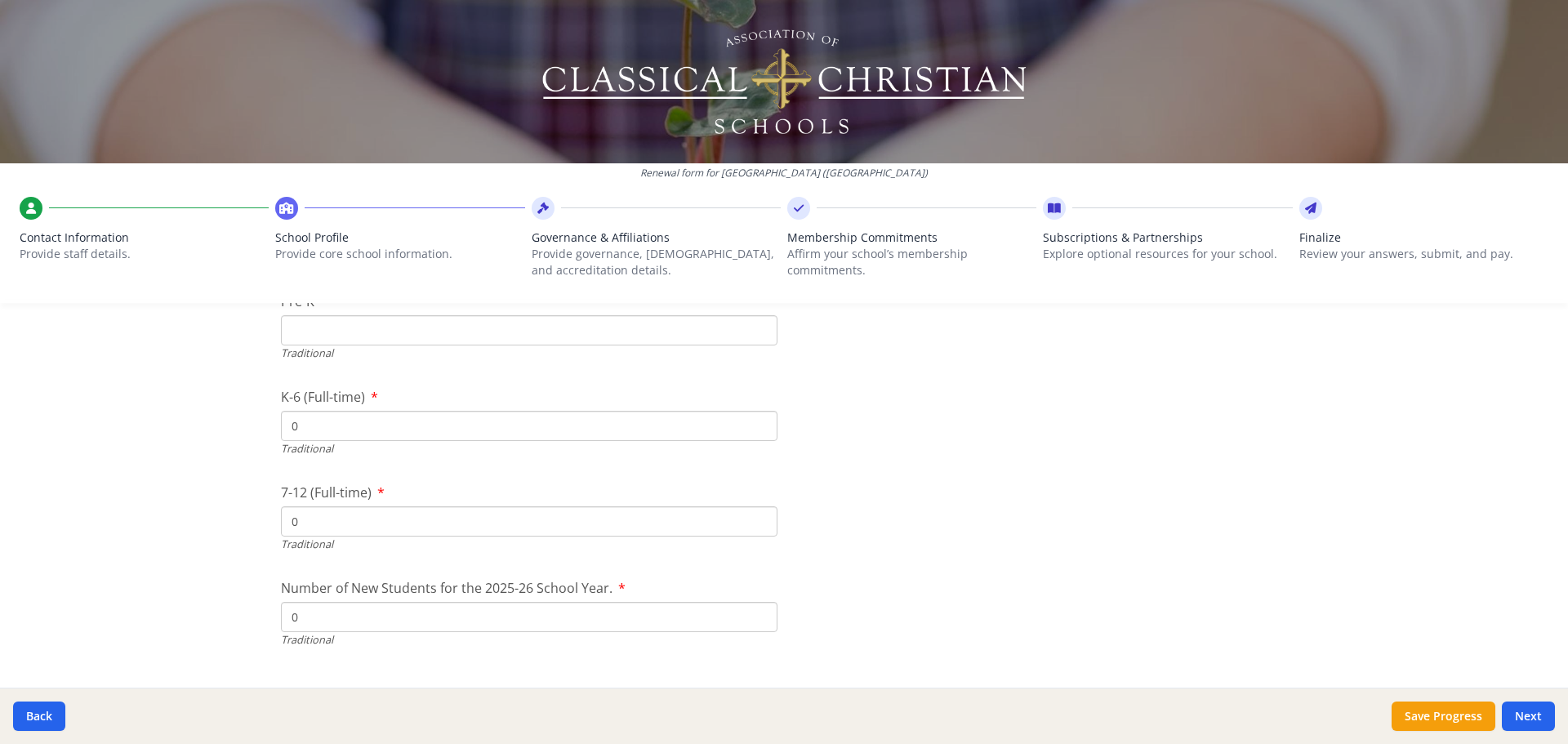
scroll to position [3343, 0]
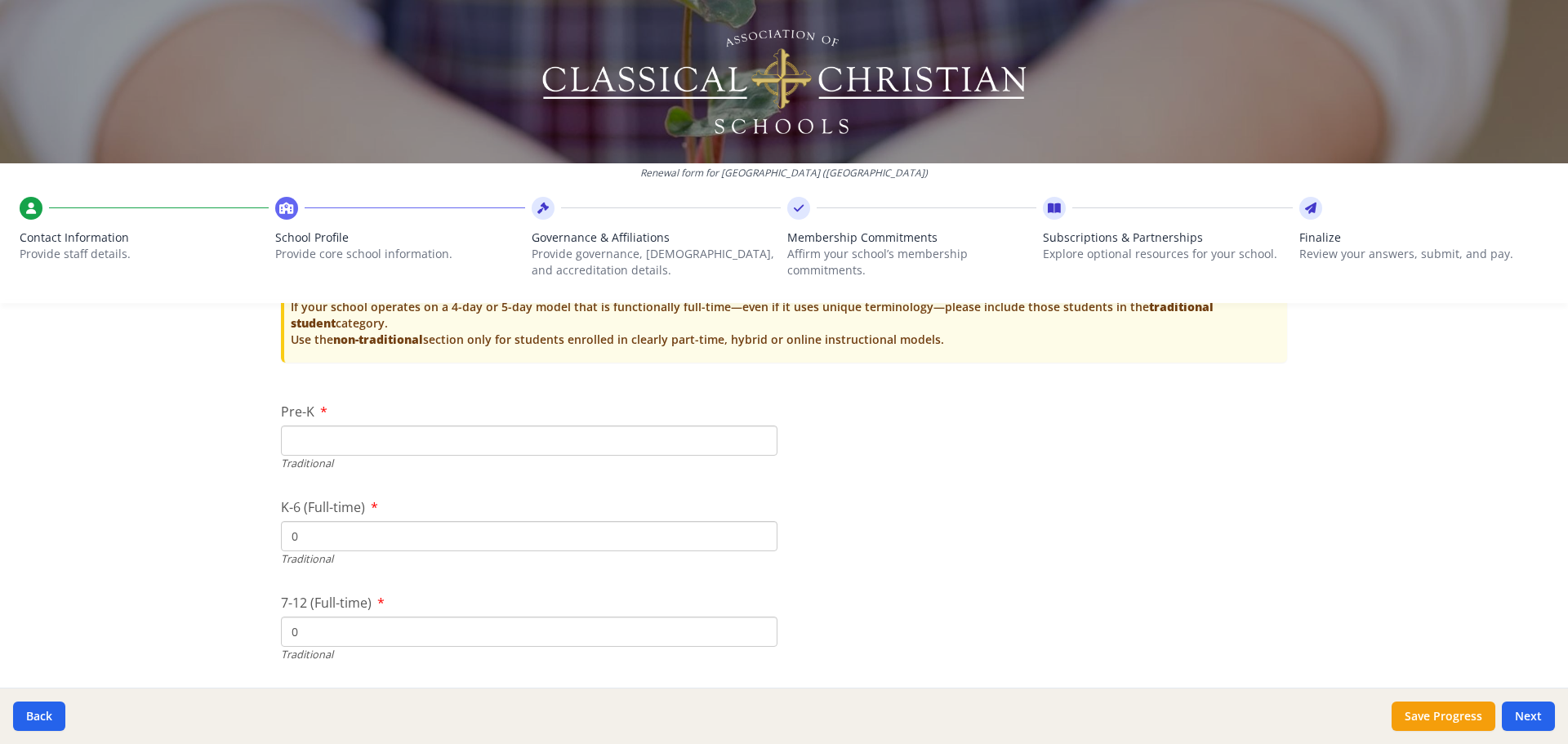
type input "0"
click at [330, 437] on input "Pre-K" at bounding box center [529, 440] width 496 height 30
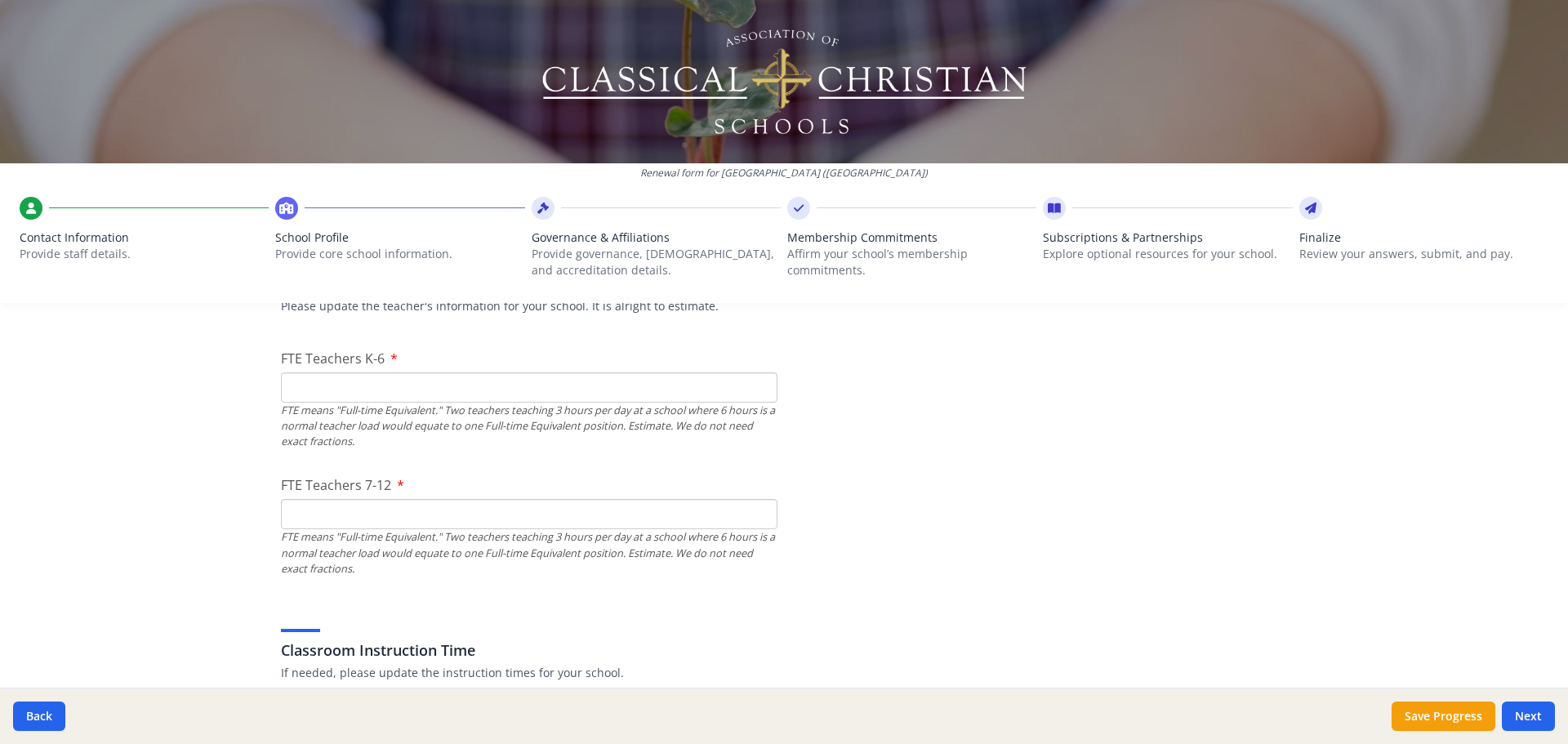
scroll to position [1013, 0]
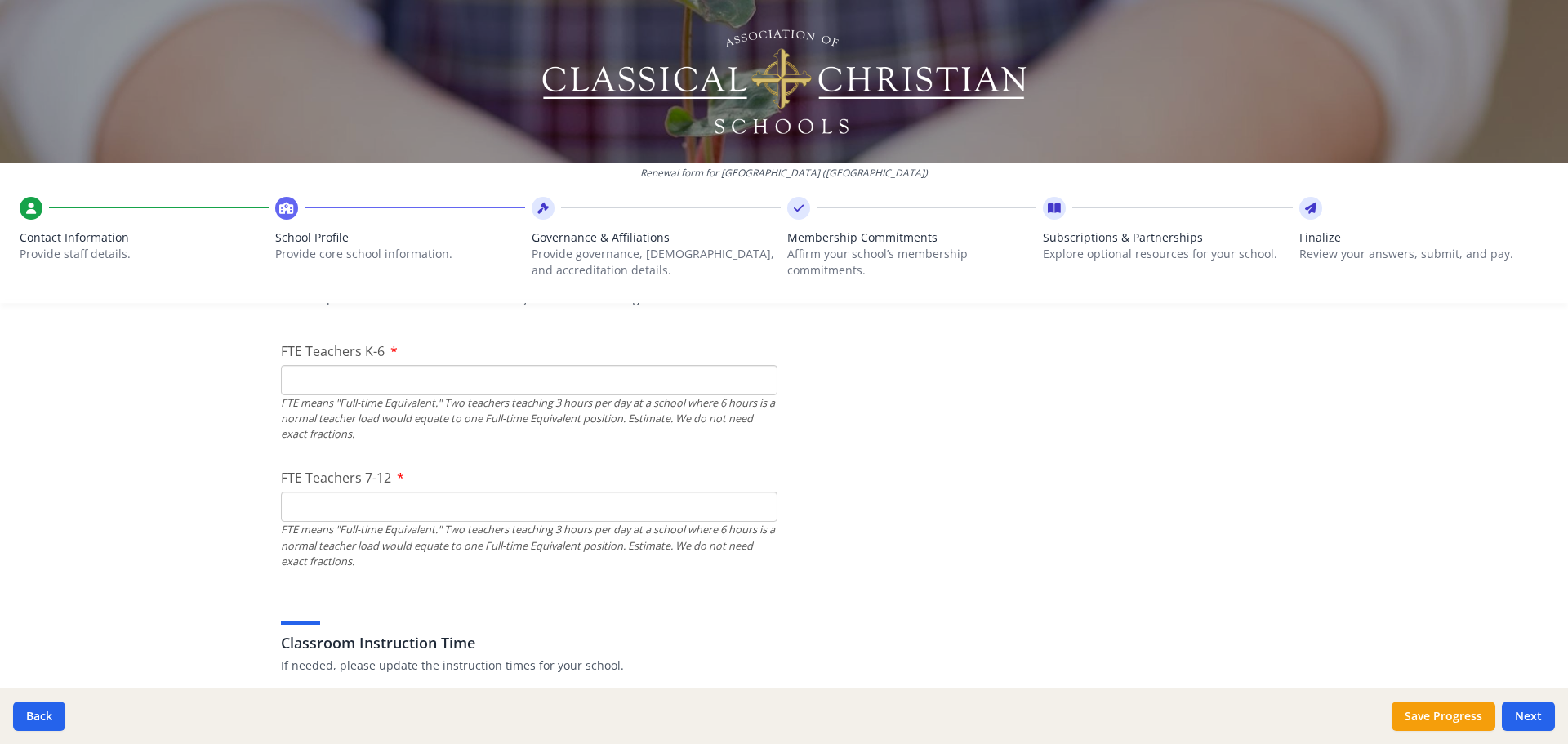
type input "0"
click at [547, 378] on input "FTE Teachers K-6" at bounding box center [529, 379] width 496 height 30
type input "14"
click at [342, 513] on input "FTE Teachers 7-12" at bounding box center [529, 506] width 496 height 30
type input "6"
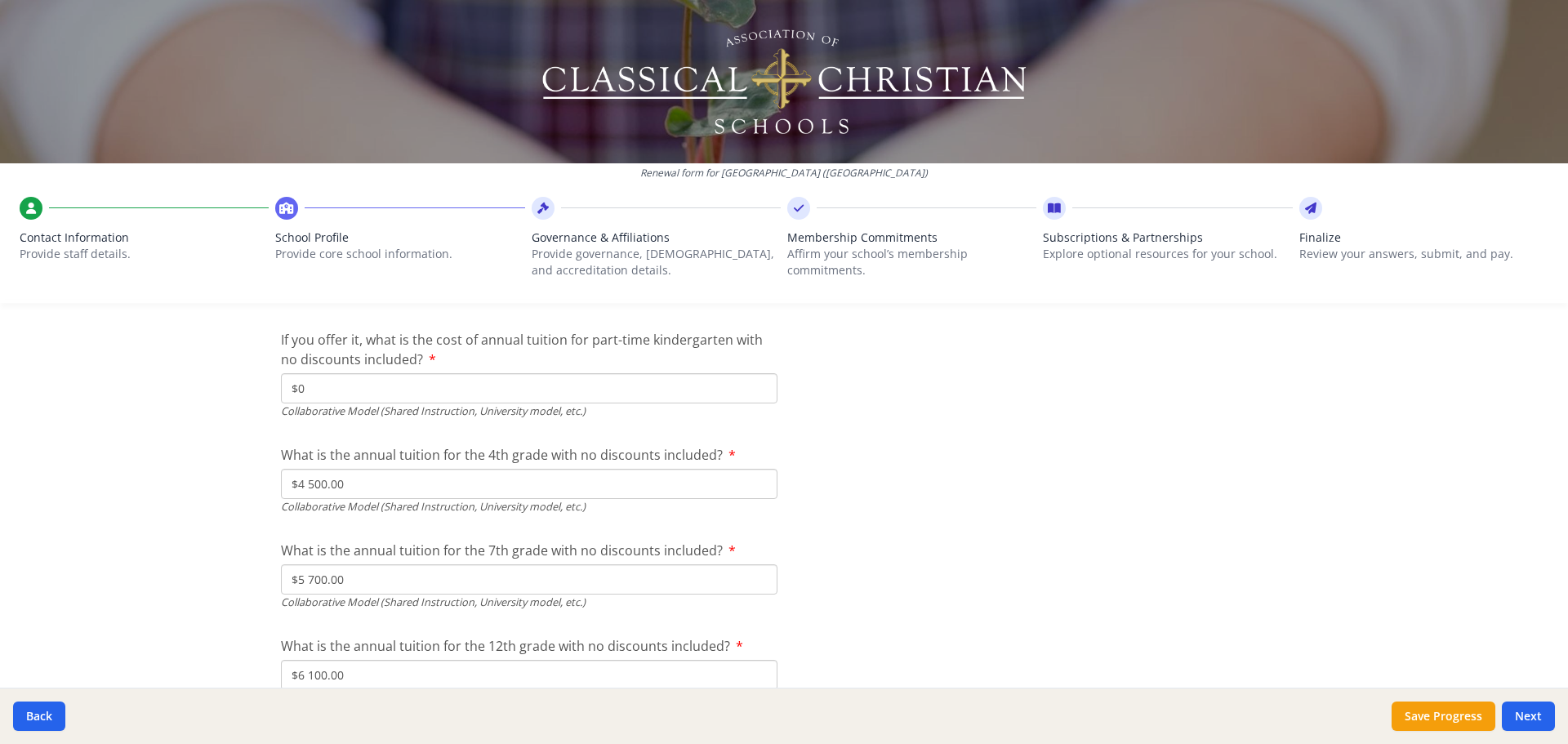
scroll to position [5357, 0]
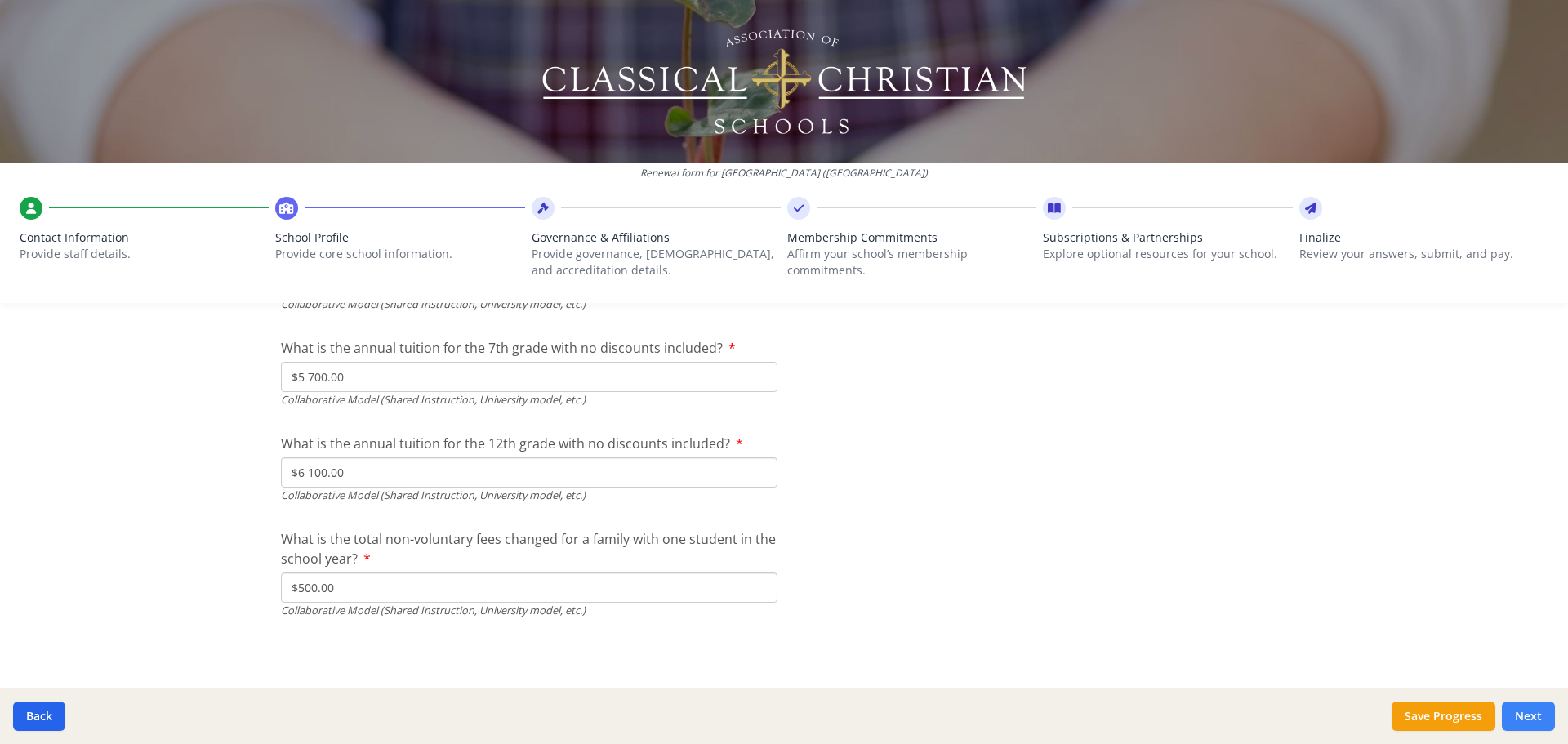
click at [1543, 722] on button "Next" at bounding box center [1528, 716] width 53 height 29
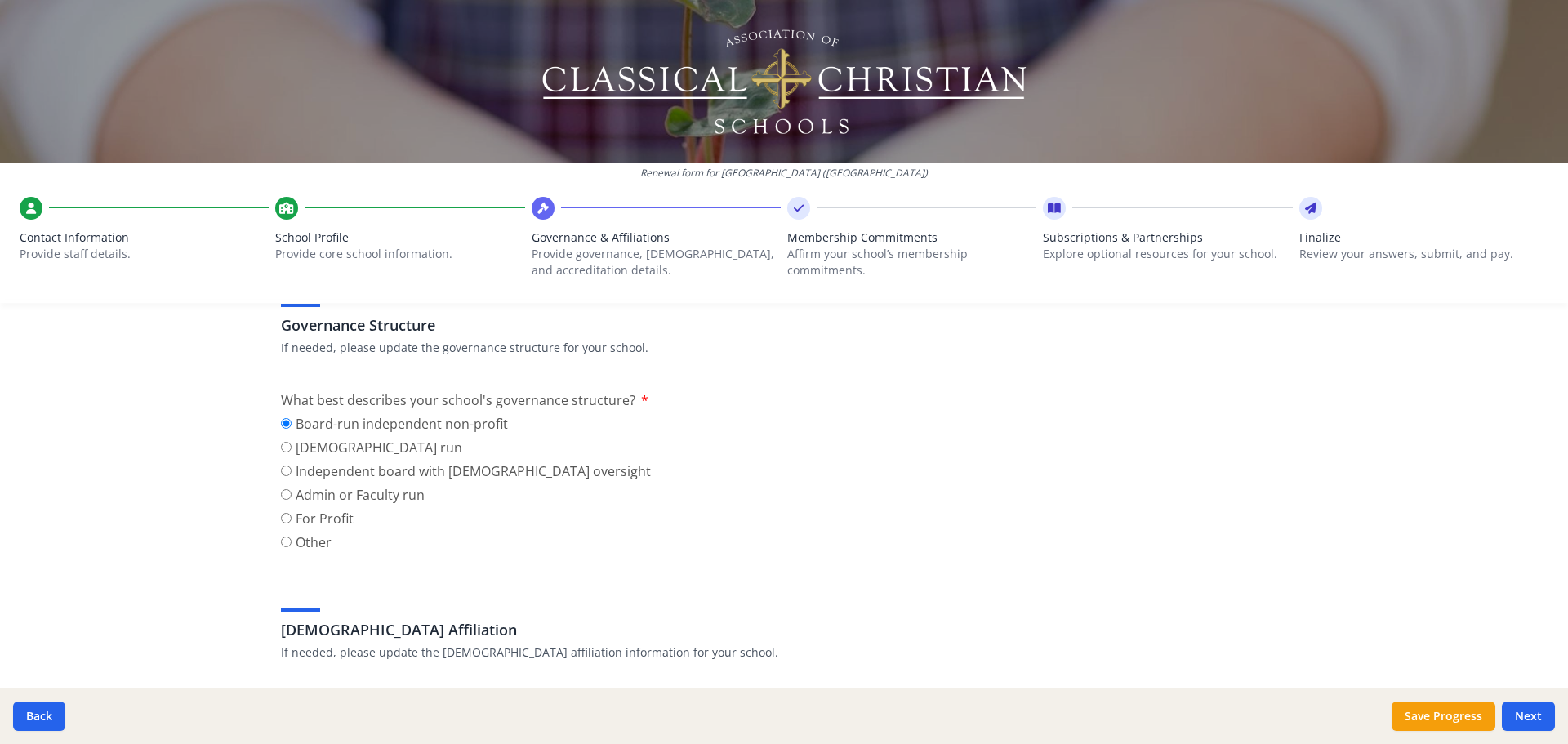
scroll to position [121, 0]
click at [286, 488] on input "Admin or Faculty run" at bounding box center [286, 490] width 11 height 11
radio input "true"
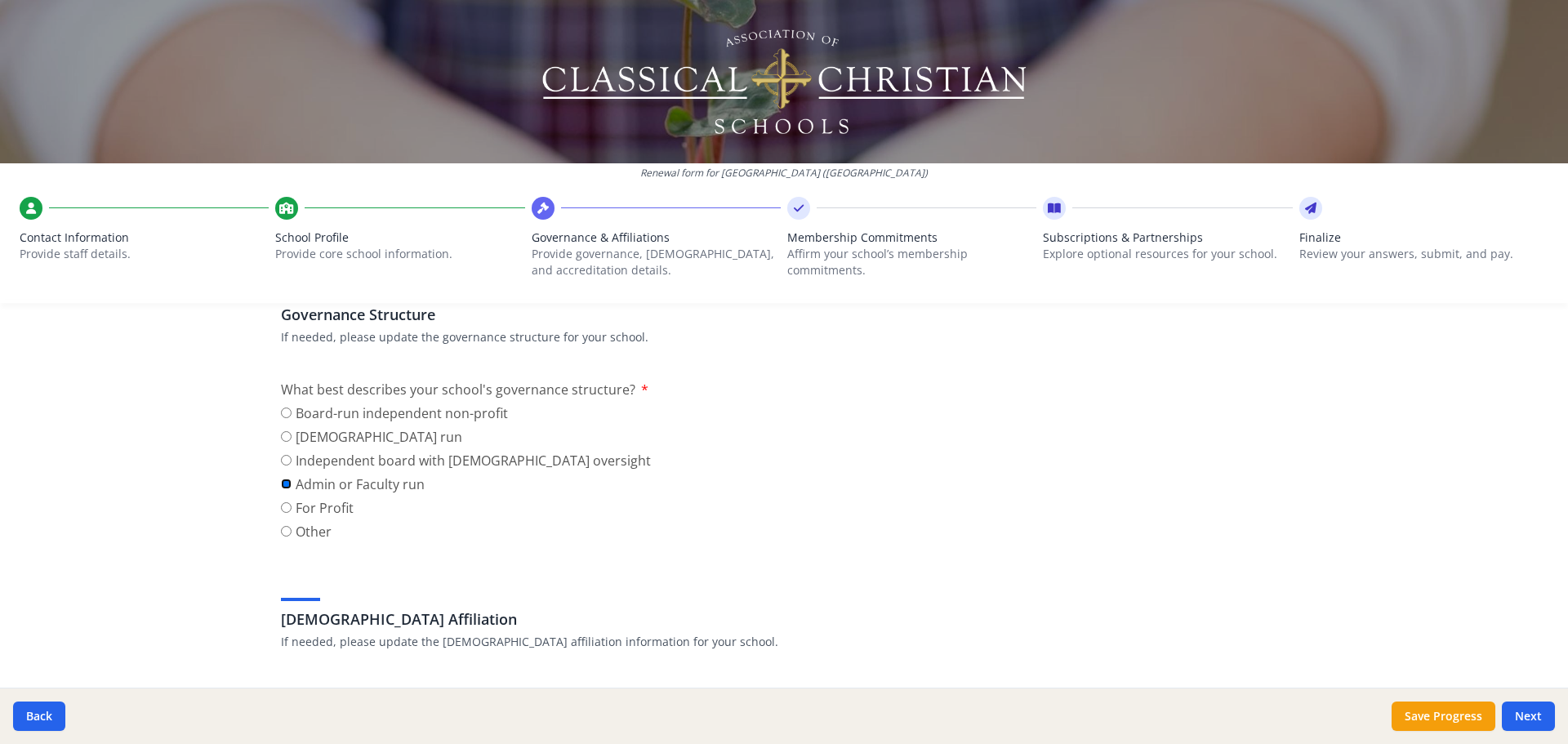
scroll to position [129, 0]
click at [287, 412] on input "Board-run independent non-profit" at bounding box center [286, 411] width 11 height 11
radio input "true"
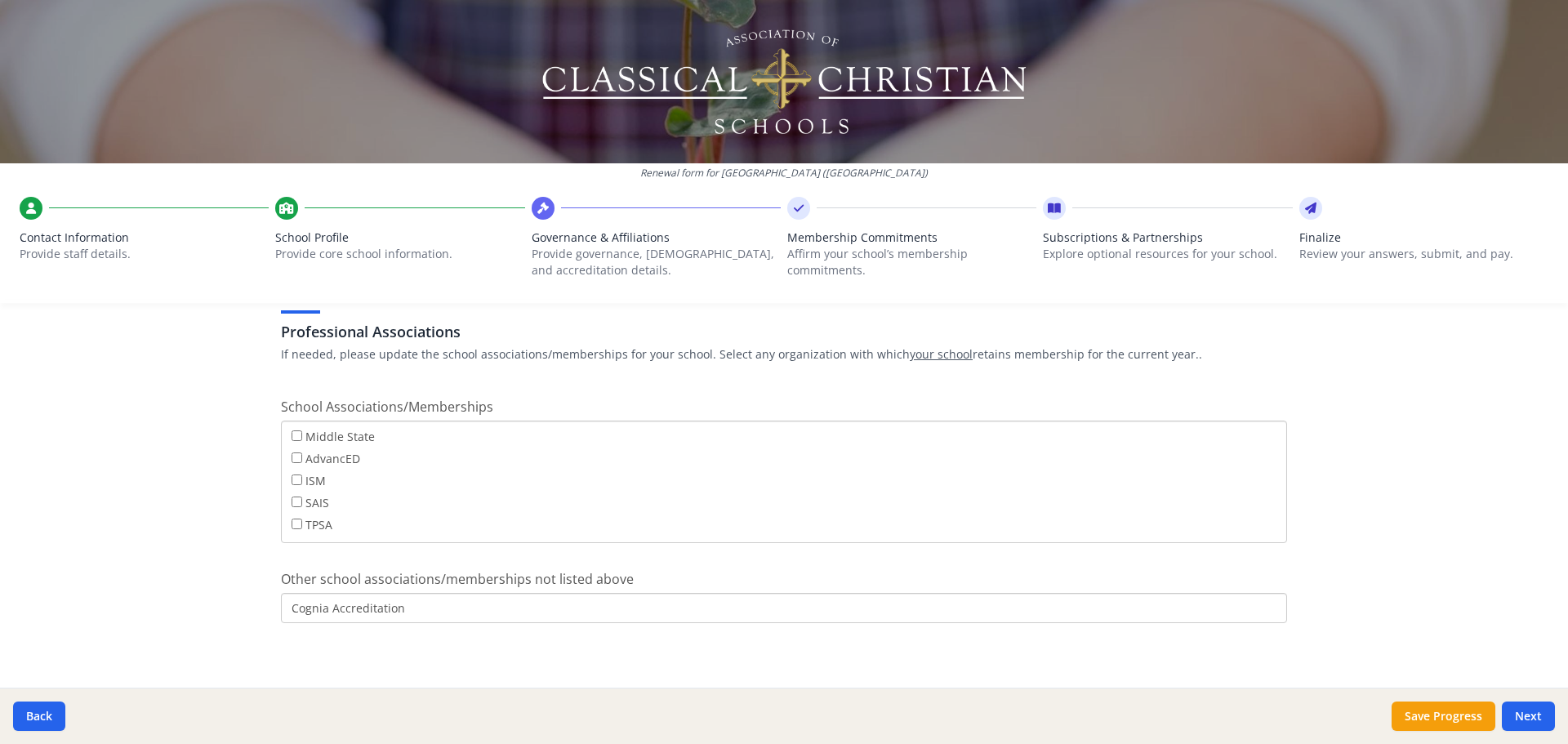
scroll to position [970, 0]
click at [1545, 714] on button "Next" at bounding box center [1528, 716] width 53 height 29
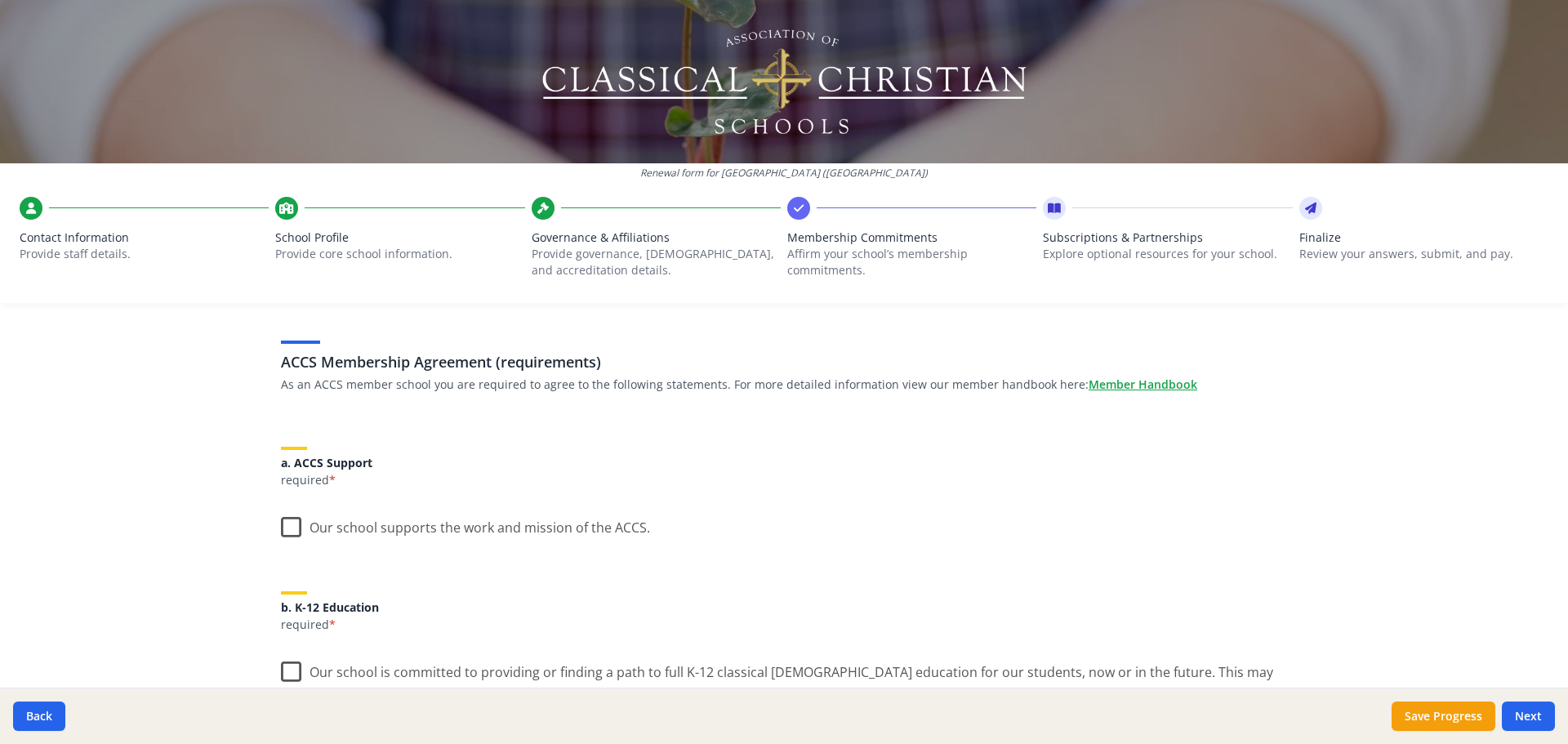
scroll to position [97, 0]
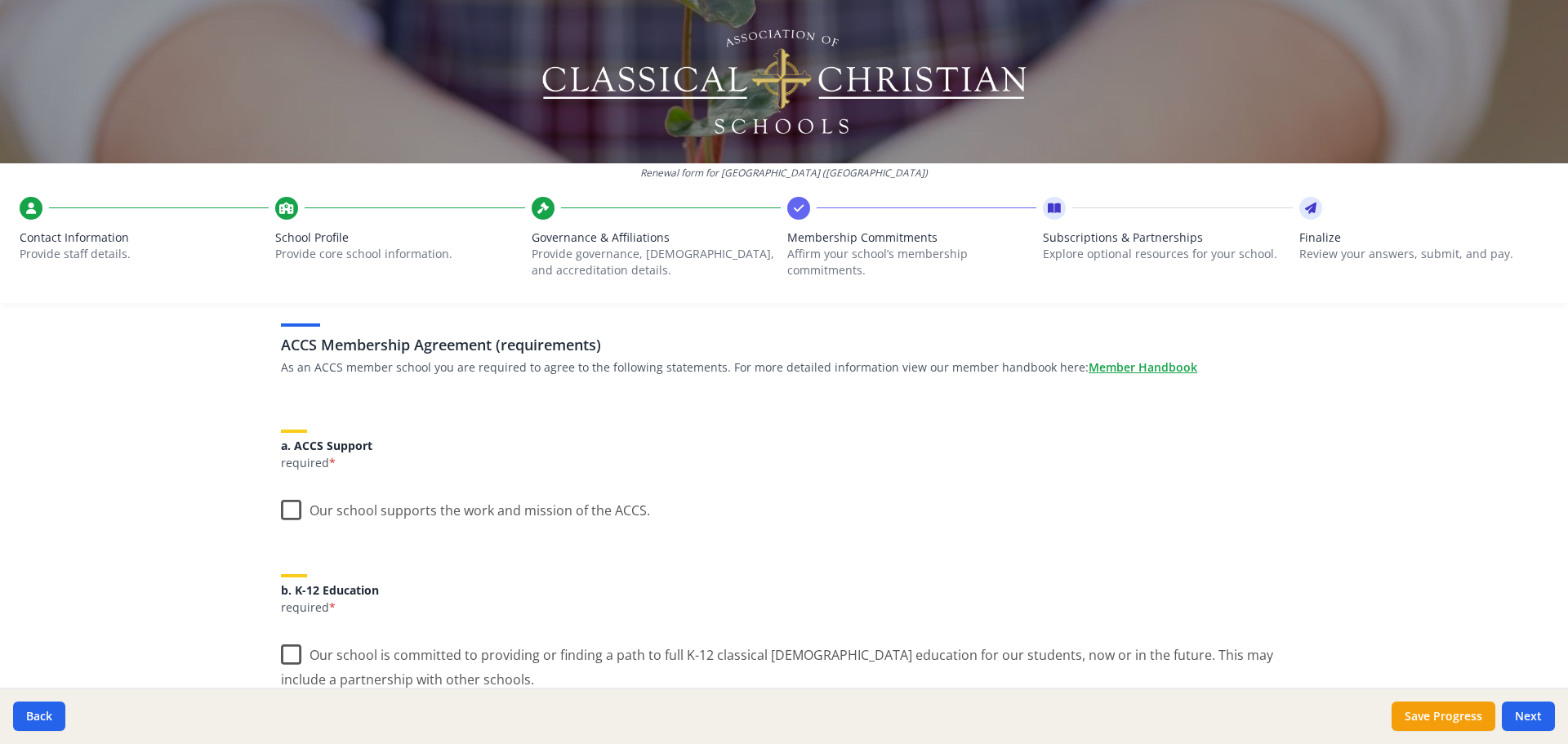
click at [288, 510] on label "Our school supports the work and mission of the ACCS." at bounding box center [465, 506] width 369 height 35
click at [0, 0] on input "Our school supports the work and mission of the ACCS." at bounding box center [0, 0] width 0 height 0
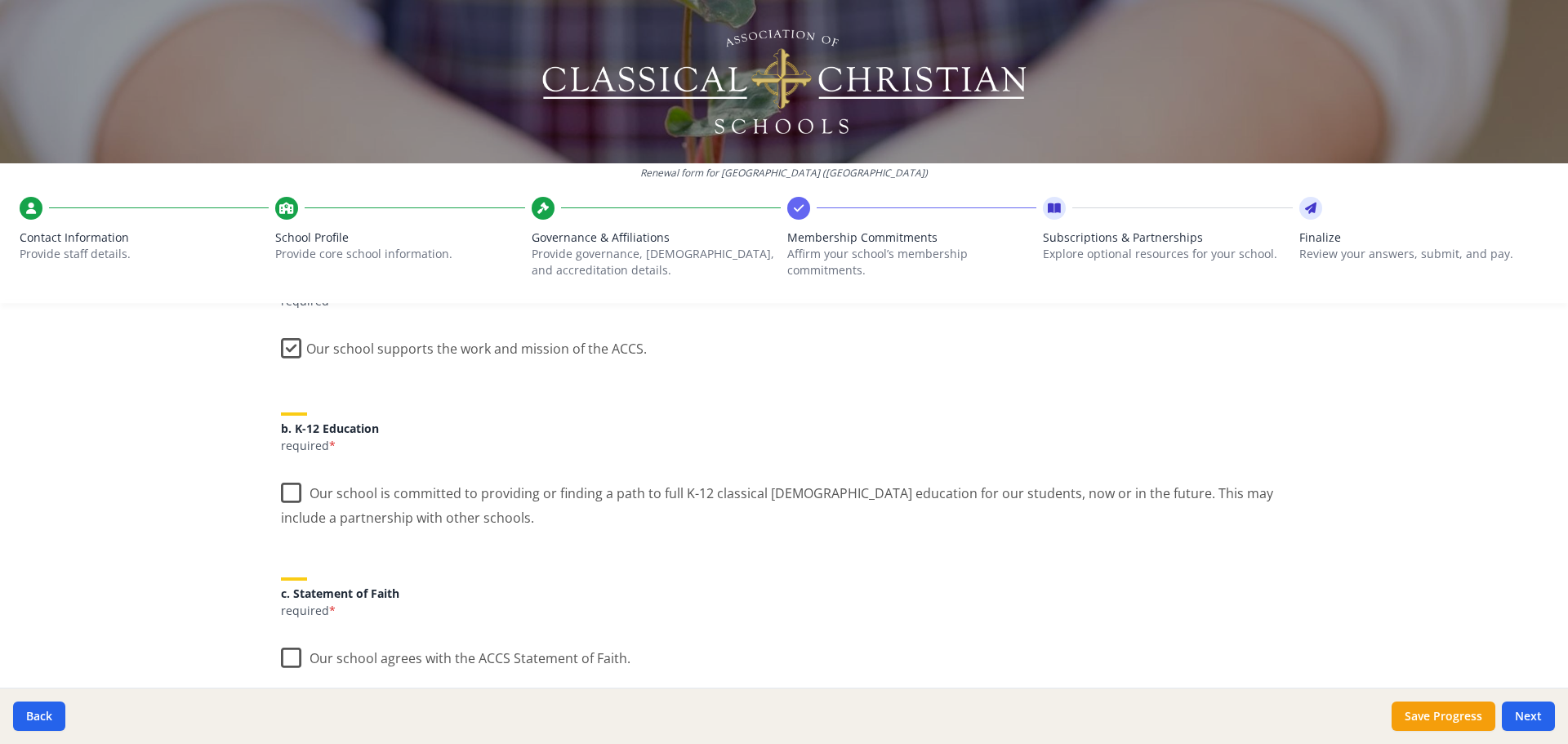
scroll to position [348, 0]
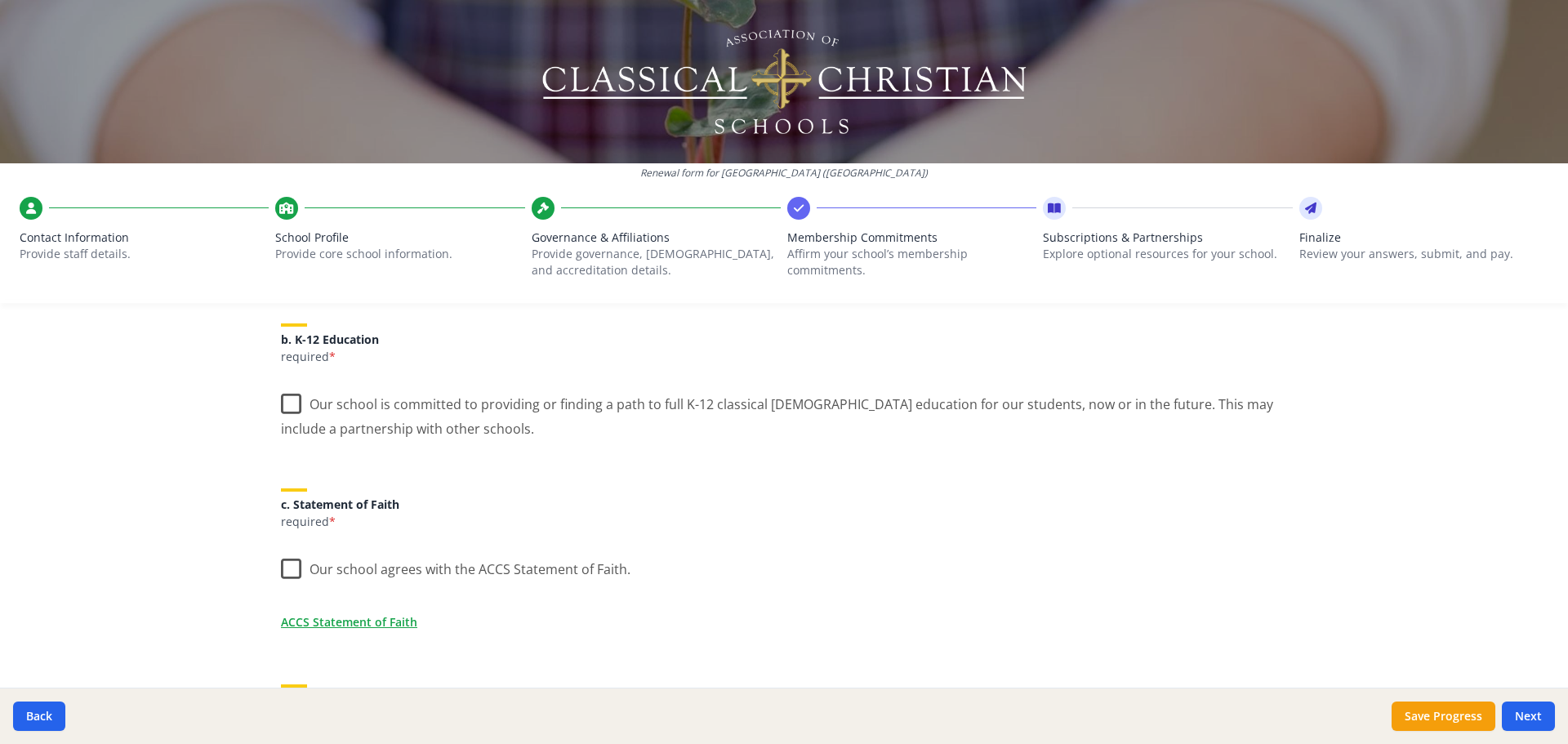
click at [292, 402] on label "Our school is committed to providing or finding a path to full K-12 classical […" at bounding box center [784, 410] width 1007 height 54
click at [0, 0] on input "Our school is committed to providing or finding a path to full K-12 classical […" at bounding box center [0, 0] width 0 height 0
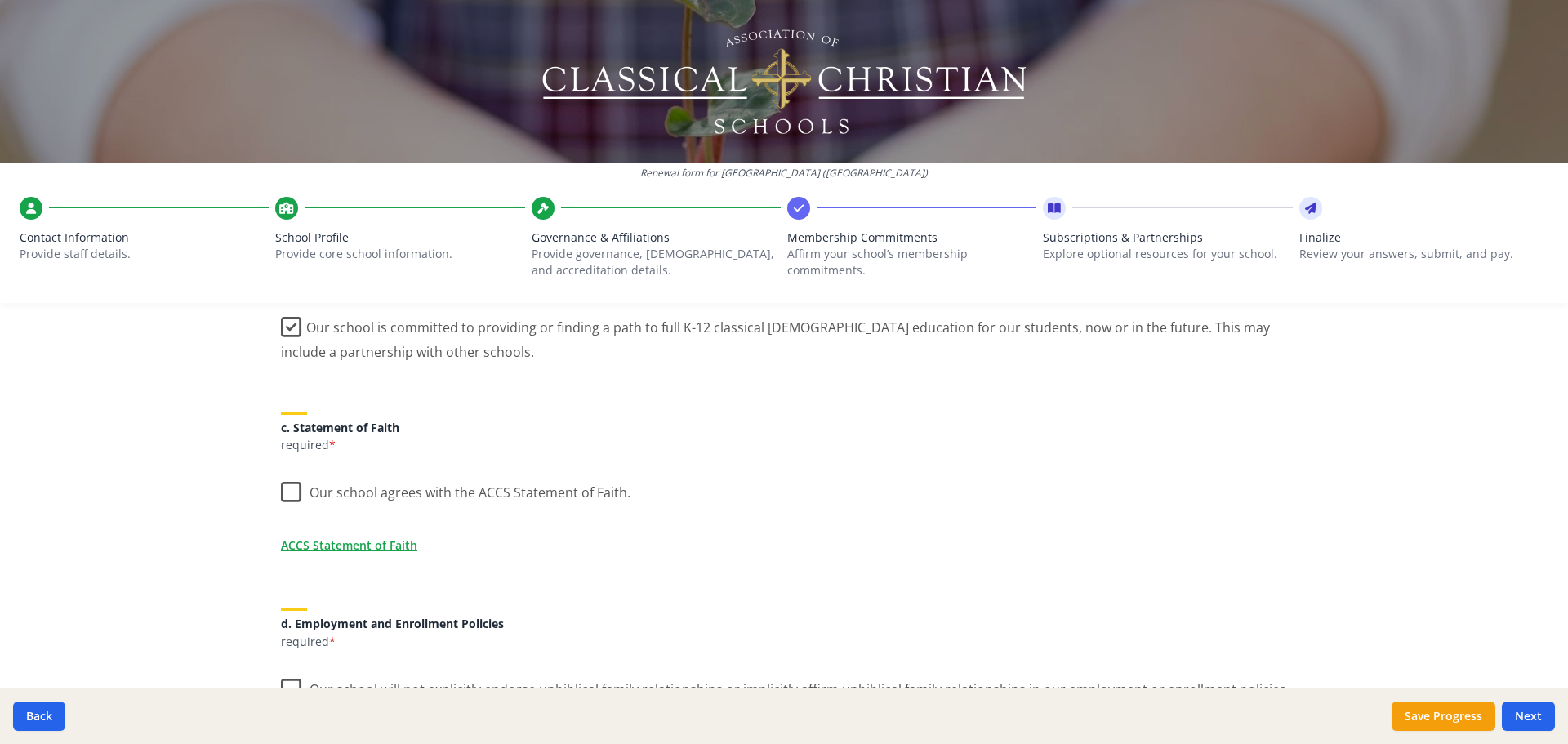
scroll to position [427, 0]
click at [289, 490] on label "Our school agrees with the ACCS Statement of Faith." at bounding box center [456, 486] width 349 height 35
click at [0, 0] on input "Our school agrees with the ACCS Statement of Faith." at bounding box center [0, 0] width 0 height 0
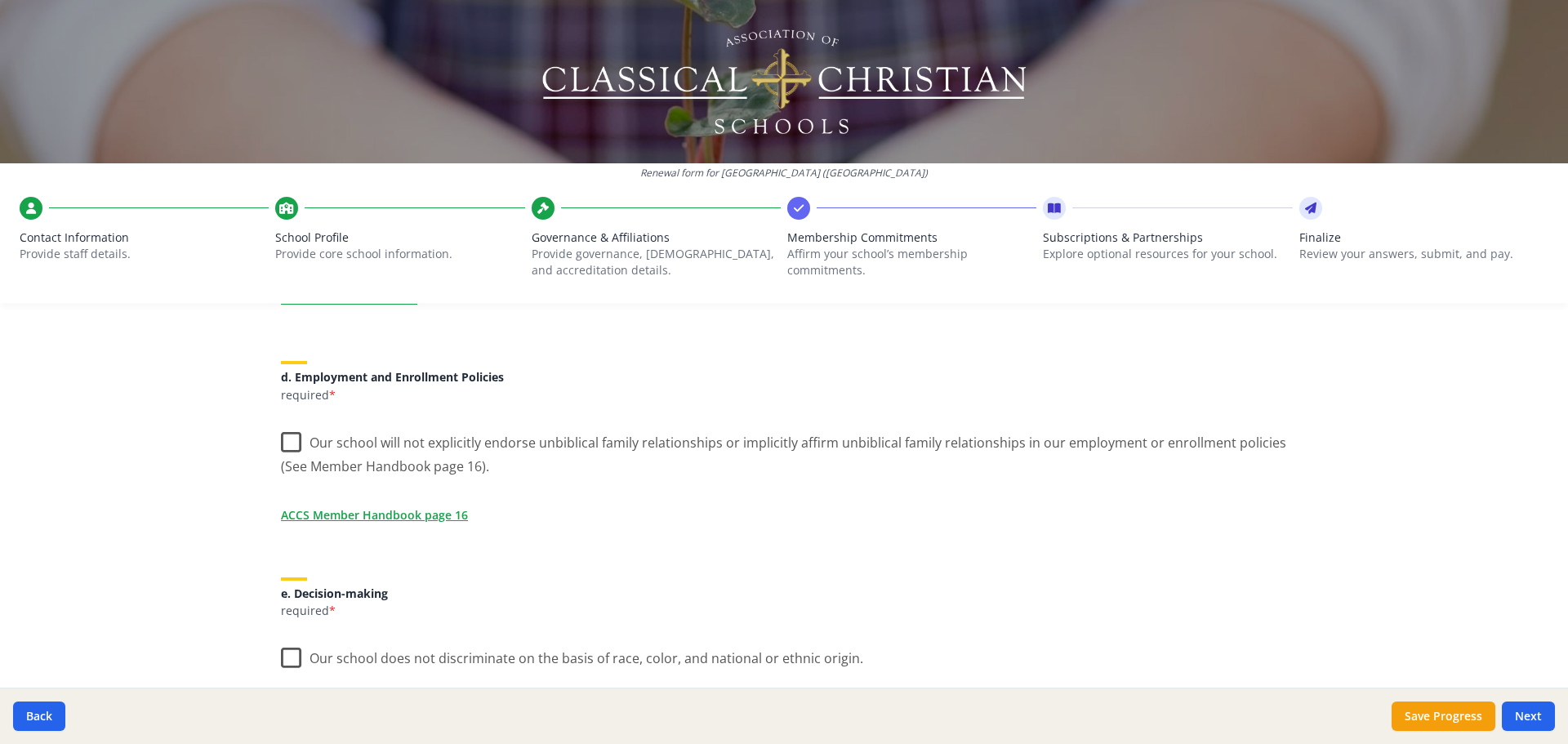
scroll to position [673, 0]
click at [297, 444] on label "Our school will not explicitly endorse unbiblical family relationships or impli…" at bounding box center [784, 447] width 1007 height 54
click at [0, 0] on input "Our school will not explicitly endorse unbiblical family relationships or impli…" at bounding box center [0, 0] width 0 height 0
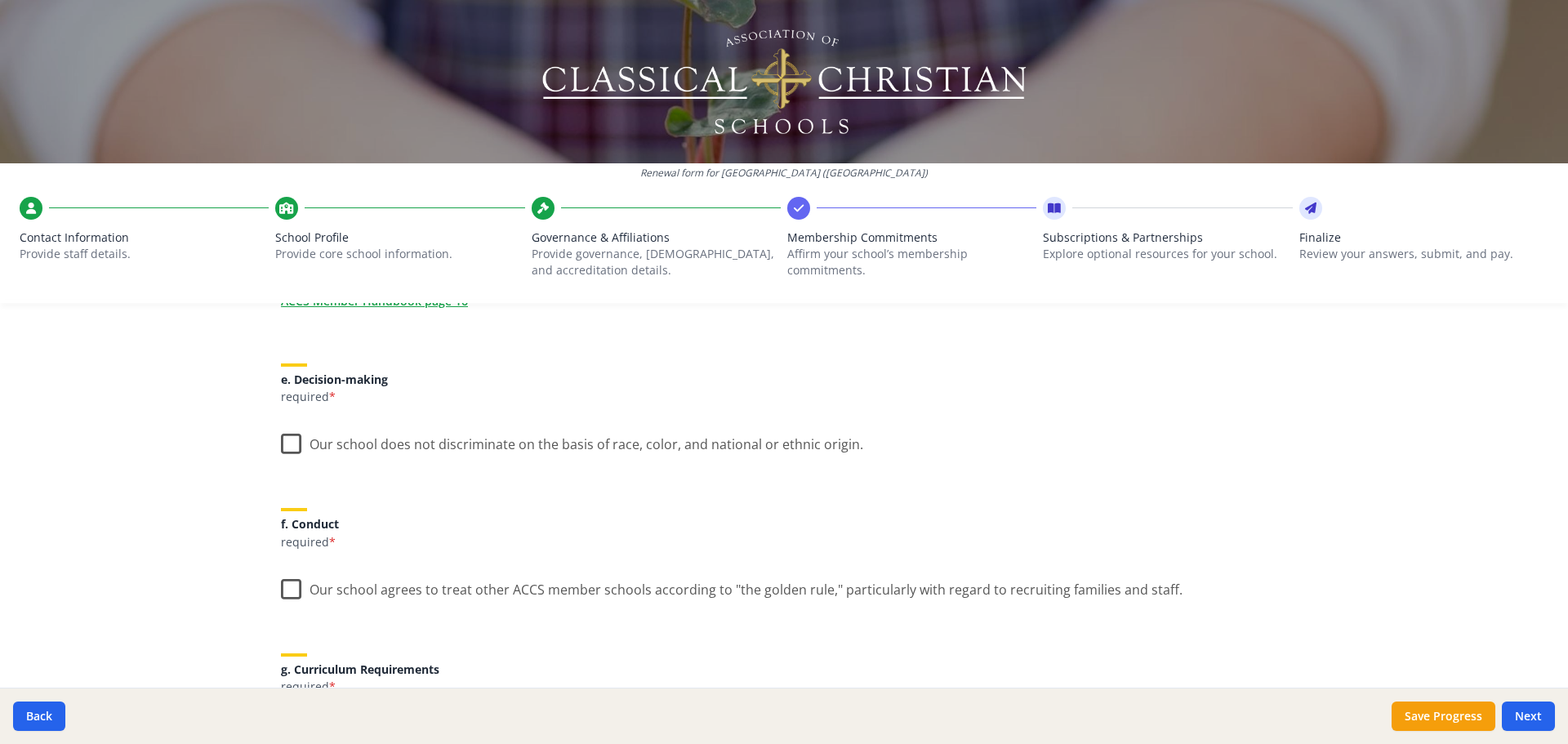
scroll to position [909, 0]
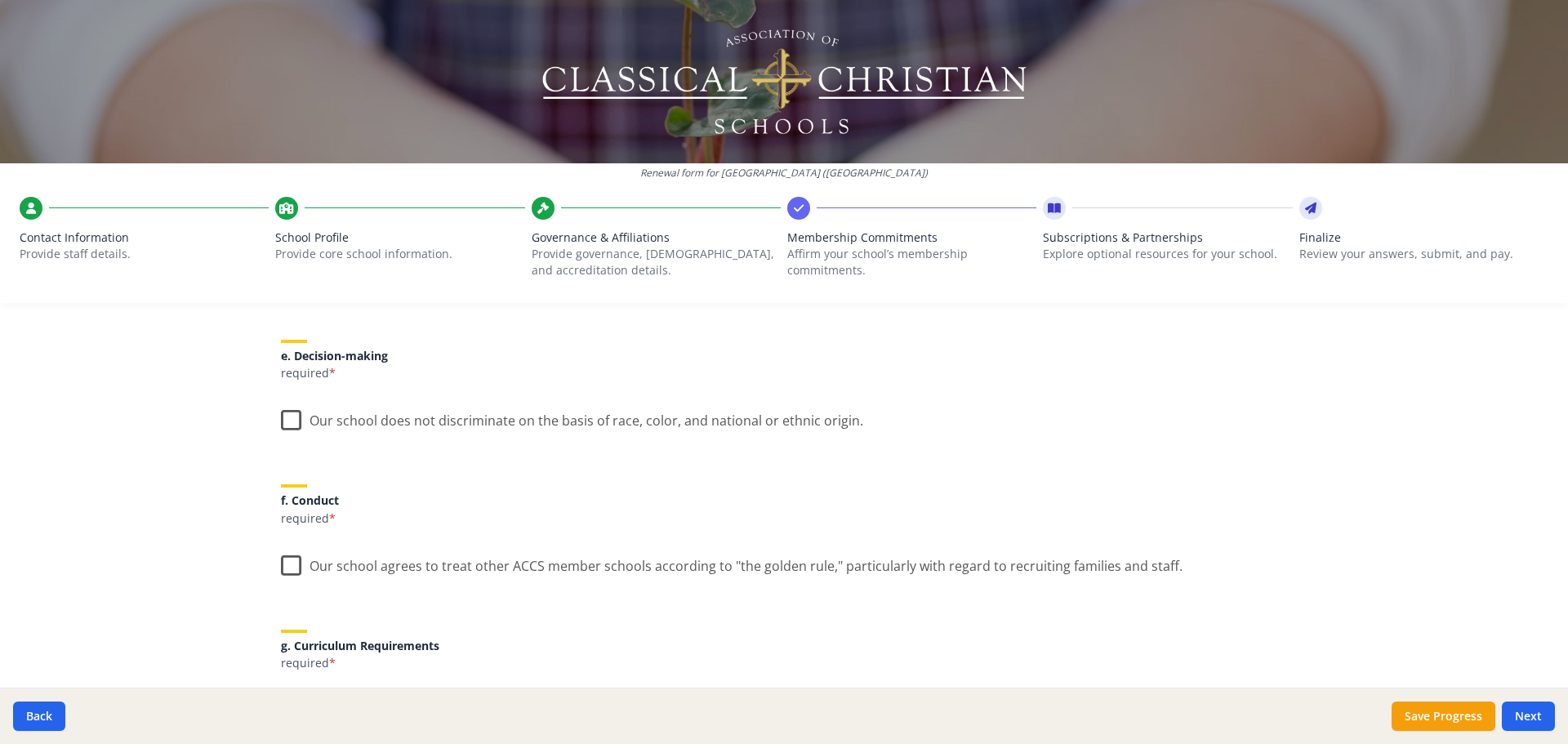
click at [297, 417] on label "Our school does not discriminate on the basis of race, color, and national or e…" at bounding box center [572, 417] width 582 height 35
click at [0, 0] on input "Our school does not discriminate on the basis of race, color, and national or e…" at bounding box center [0, 0] width 0 height 0
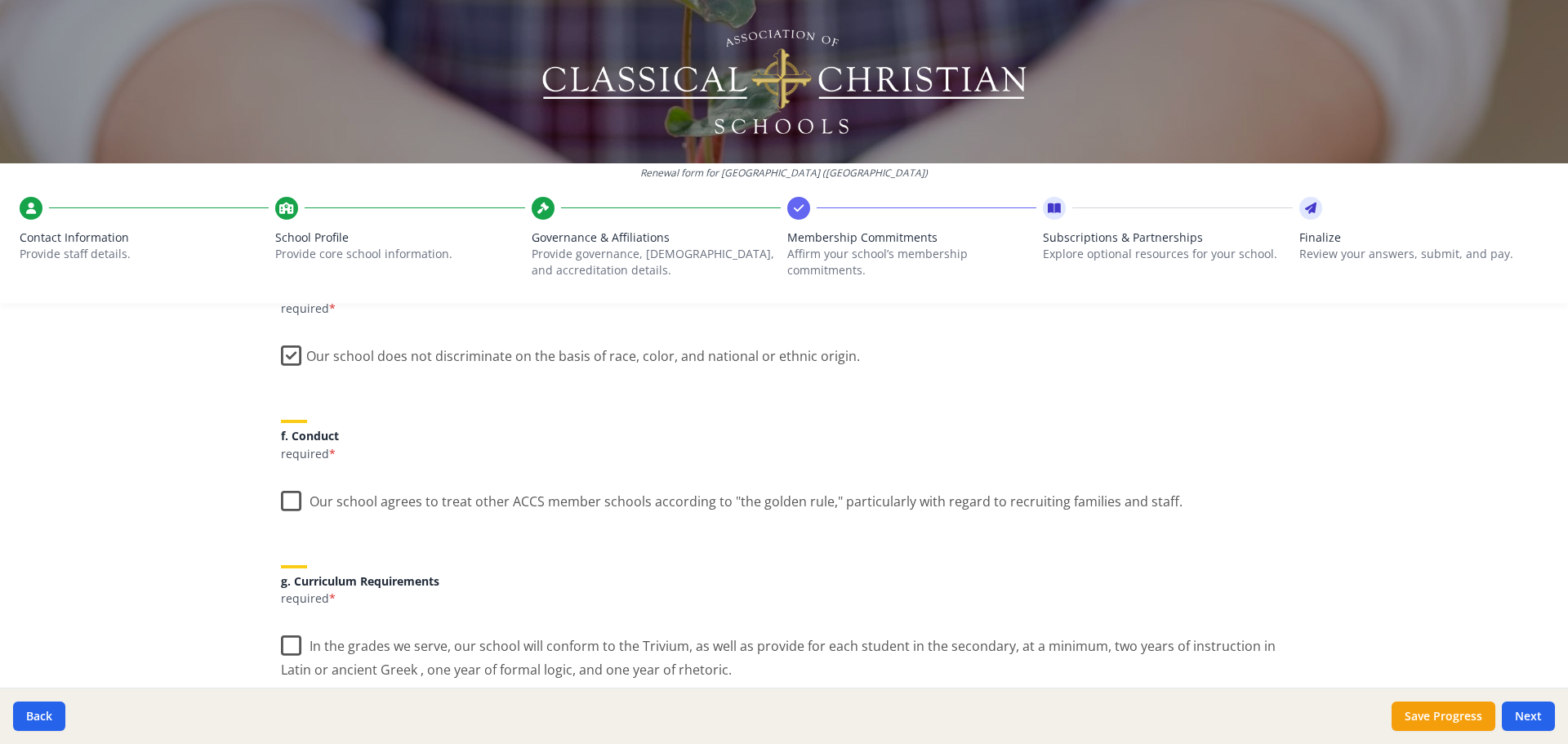
scroll to position [1036, 0]
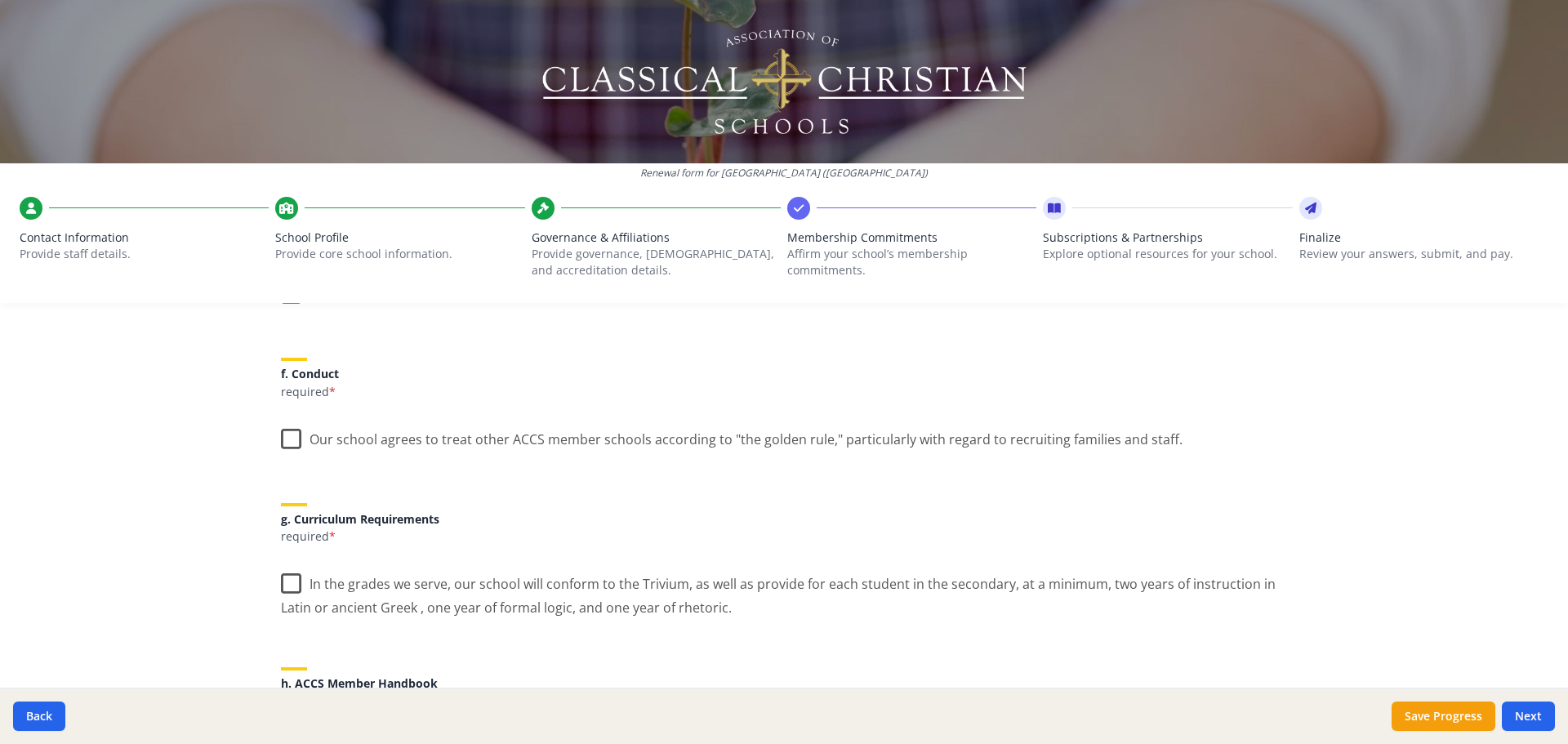
click at [287, 440] on label "Our school agrees to treat other ACCS member schools according to "the golden r…" at bounding box center [732, 436] width 902 height 35
click at [0, 0] on input "Our school agrees to treat other ACCS member schools according to "the golden r…" at bounding box center [0, 0] width 0 height 0
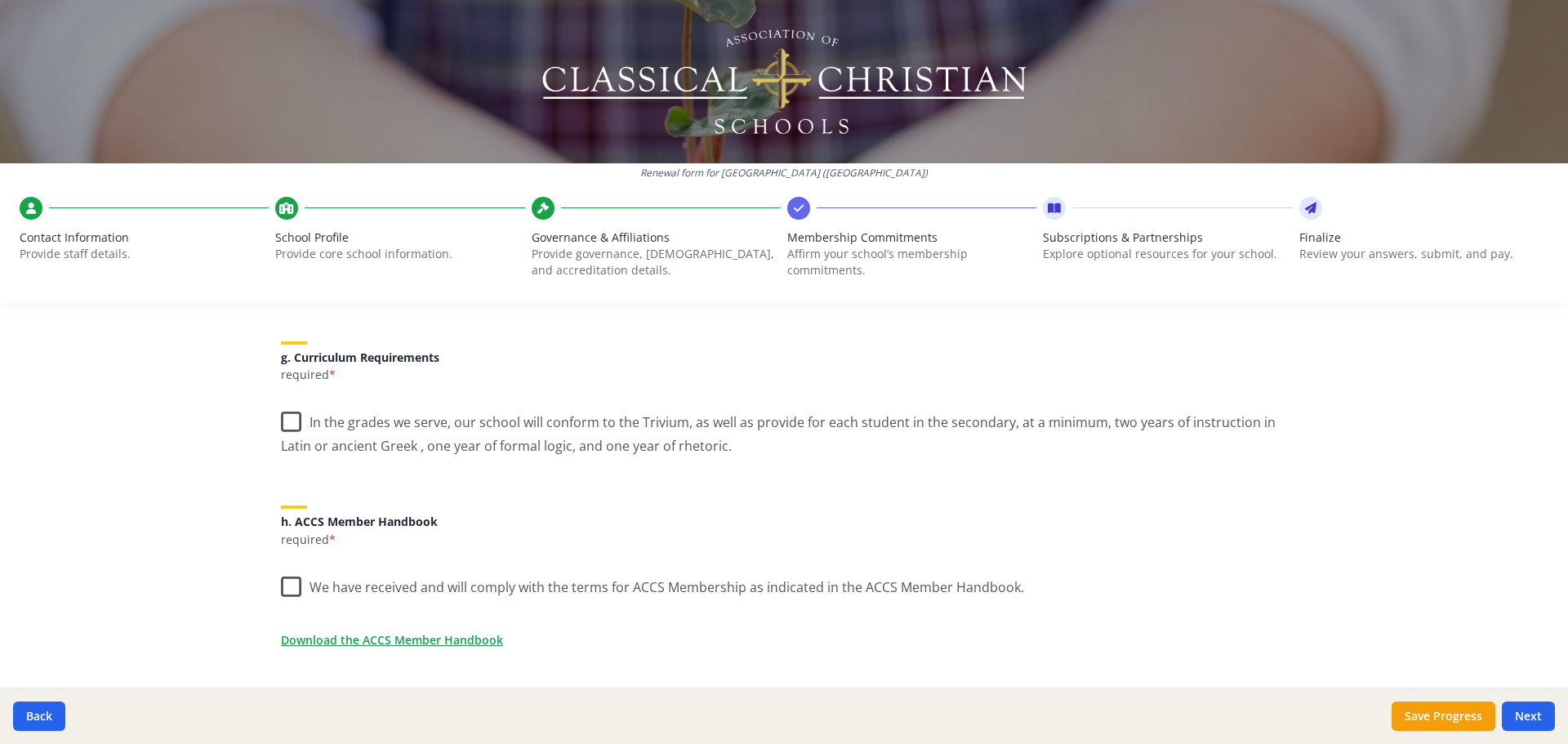
scroll to position [1209, 0]
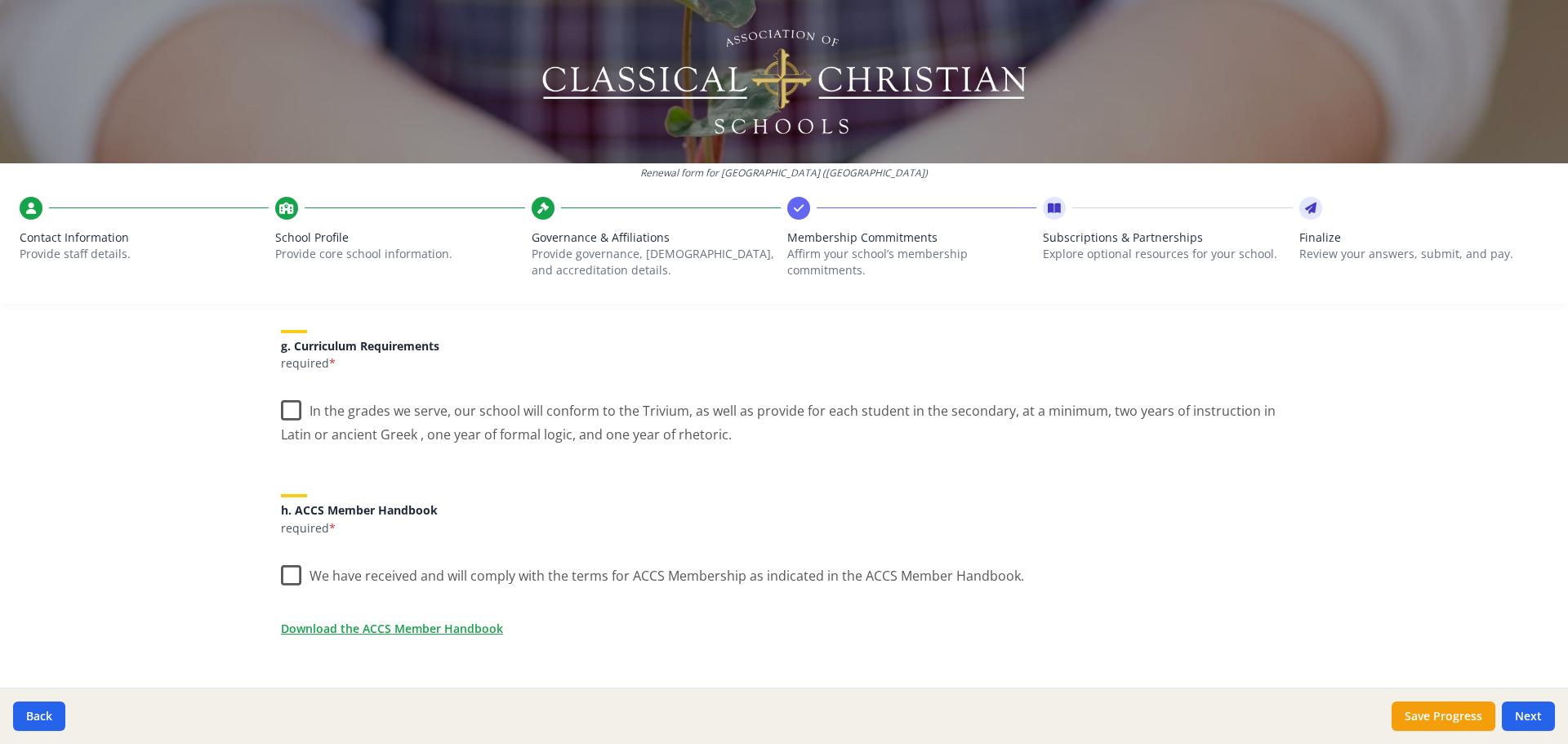
click at [294, 406] on label "In the grades we serve, our school will conform to the Trivium, as well as prov…" at bounding box center [784, 417] width 1007 height 54
click at [0, 0] on input "In the grades we serve, our school will conform to the Trivium, as well as prov…" at bounding box center [0, 0] width 0 height 0
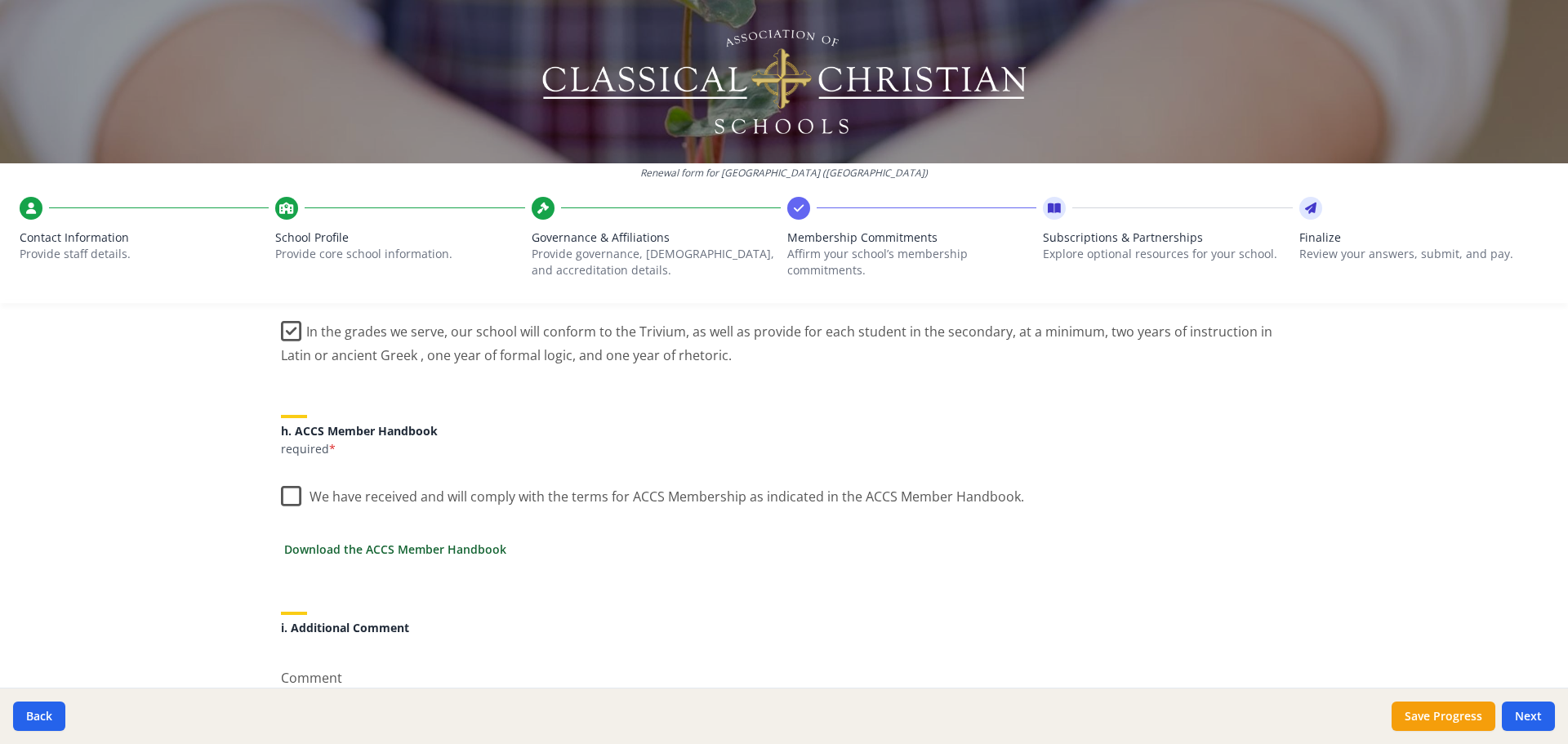
scroll to position [1290, 0]
click at [373, 550] on link "Download the ACCS Member Handbook" at bounding box center [395, 548] width 222 height 17
click at [290, 500] on label "We have received and will comply with the terms for ACCS Membership as indicate…" at bounding box center [653, 491] width 743 height 35
click at [0, 0] on input "We have received and will comply with the terms for ACCS Membership as indicate…" at bounding box center [0, 0] width 0 height 0
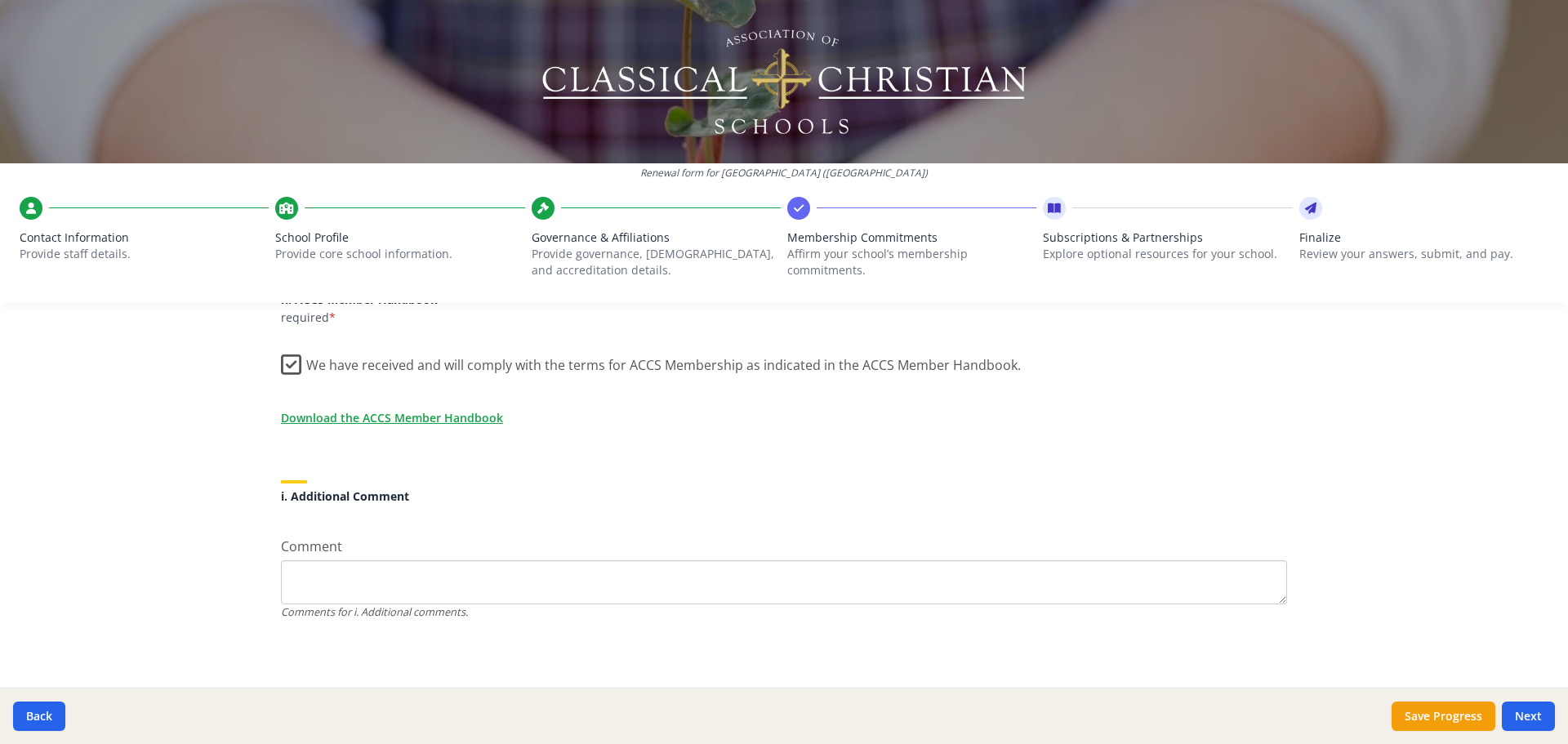
scroll to position [1421, 0]
click at [1519, 718] on button "Next" at bounding box center [1528, 716] width 53 height 29
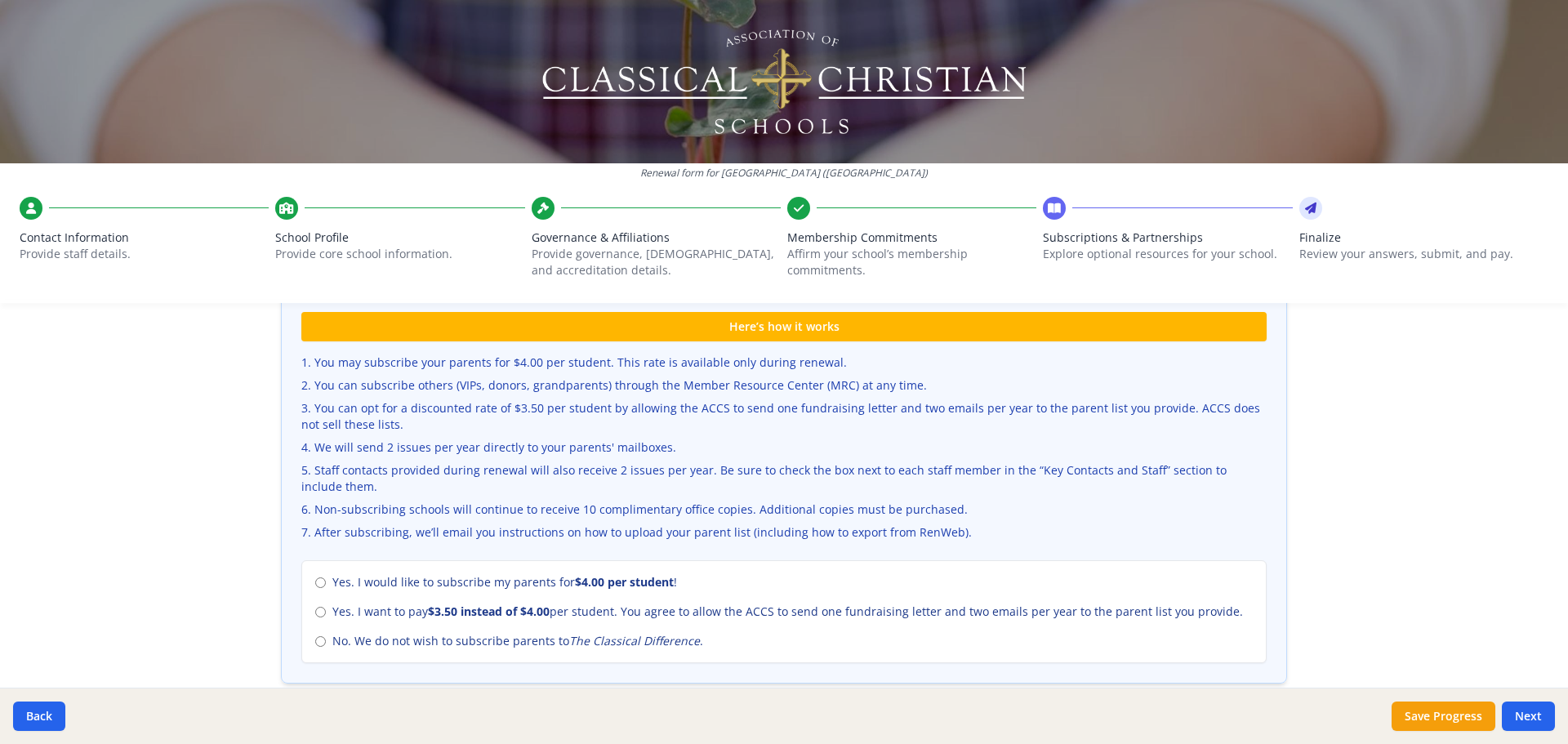
scroll to position [521, 0]
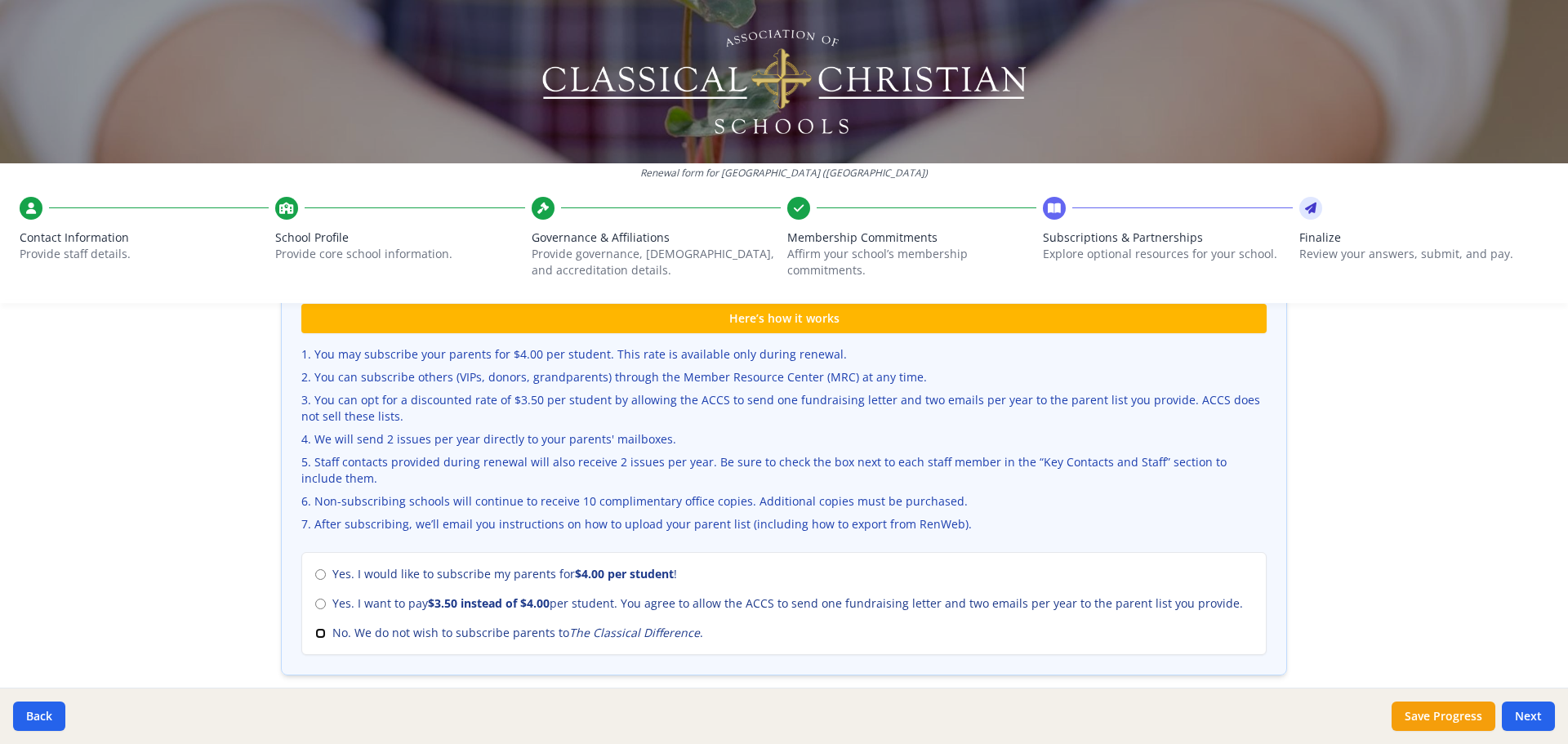
click at [324, 634] on input "No. We do not wish to subscribe parents to The Classical Difference ." at bounding box center [320, 633] width 11 height 11
radio input "true"
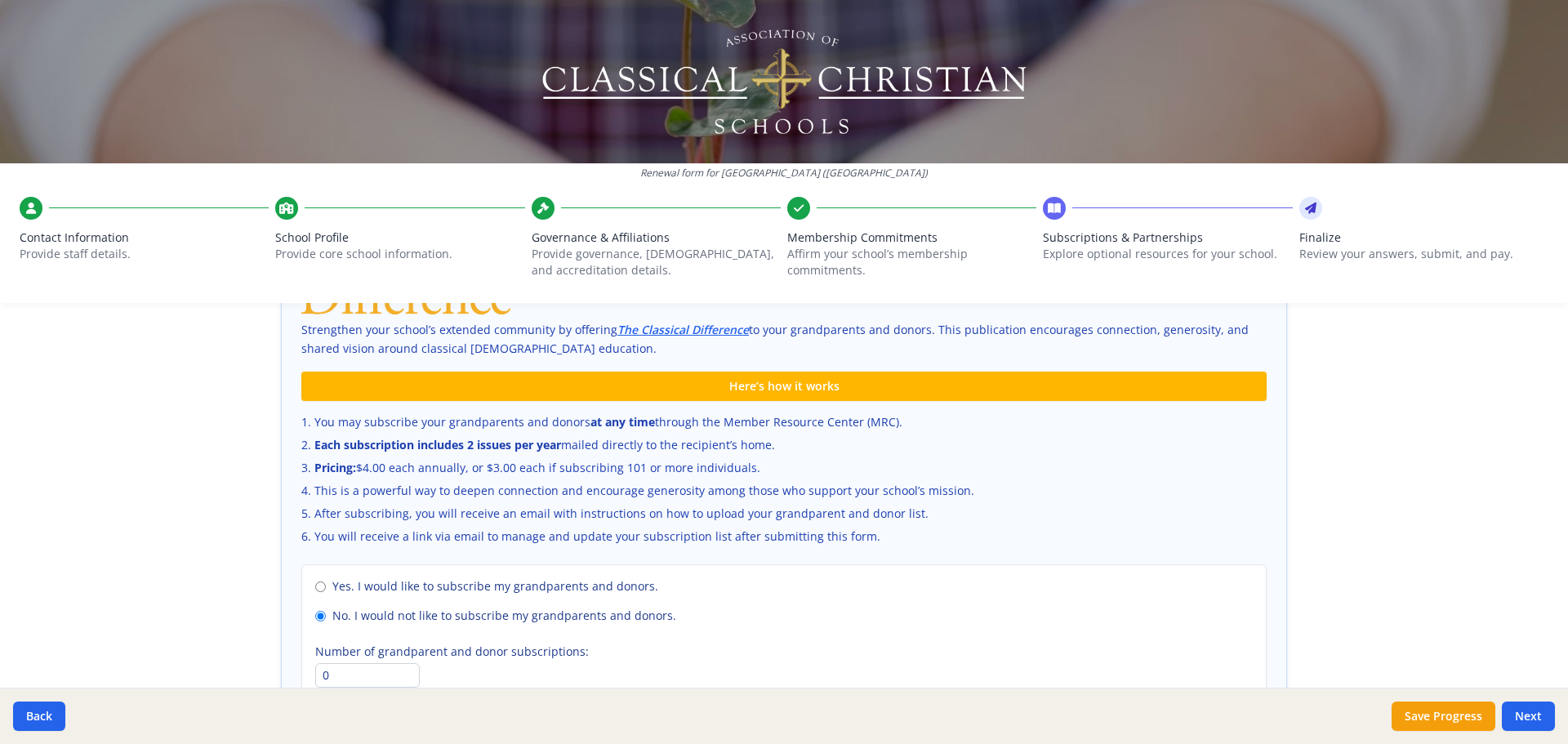
scroll to position [1015, 0]
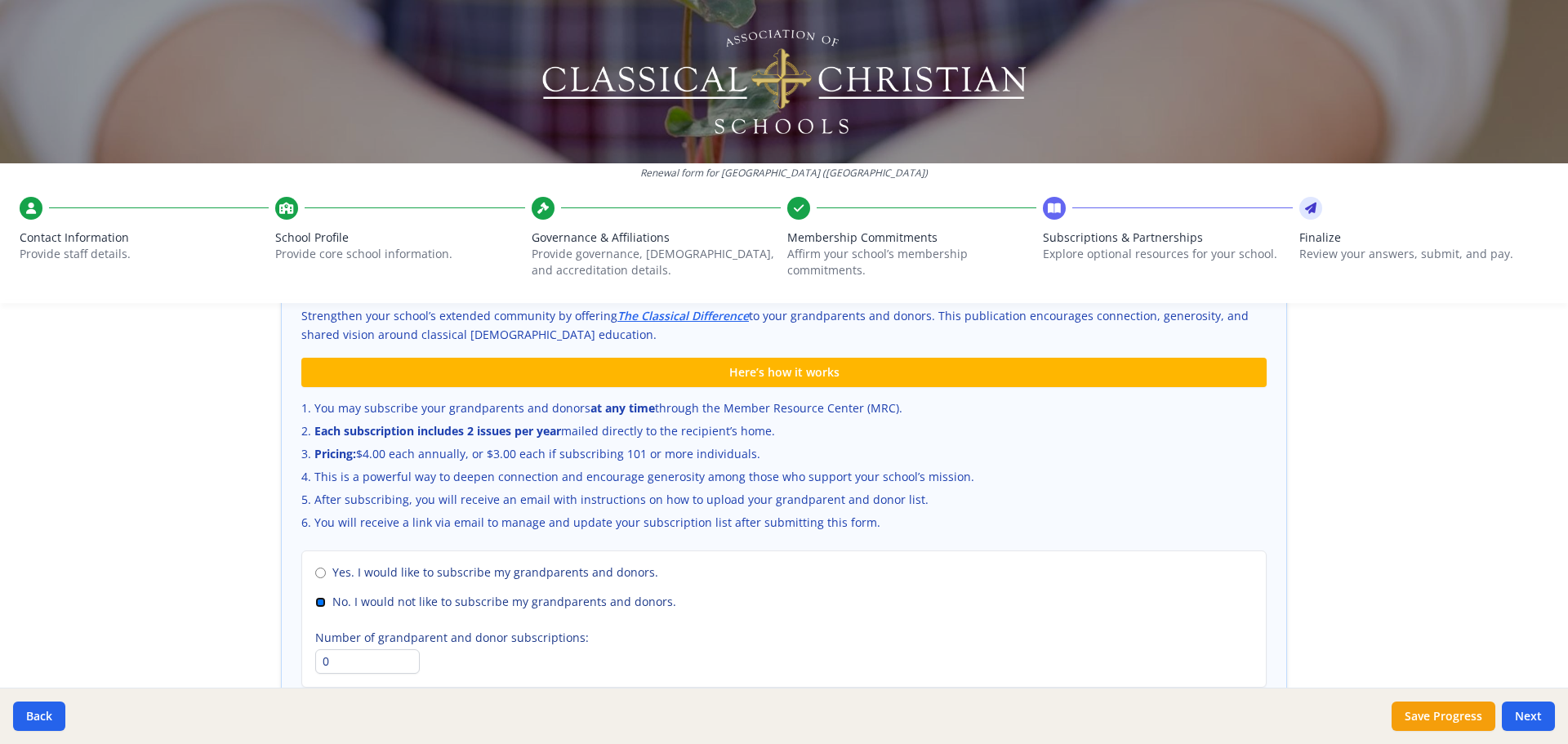
click at [328, 602] on label "No. I would not like to subscribe my grandparents and donors." at bounding box center [784, 601] width 938 height 16
click at [326, 602] on input "No. I would not like to subscribe my grandparents and donors." at bounding box center [320, 602] width 11 height 11
click at [323, 603] on input "No. I would not like to subscribe my grandparents and donors." at bounding box center [320, 602] width 11 height 11
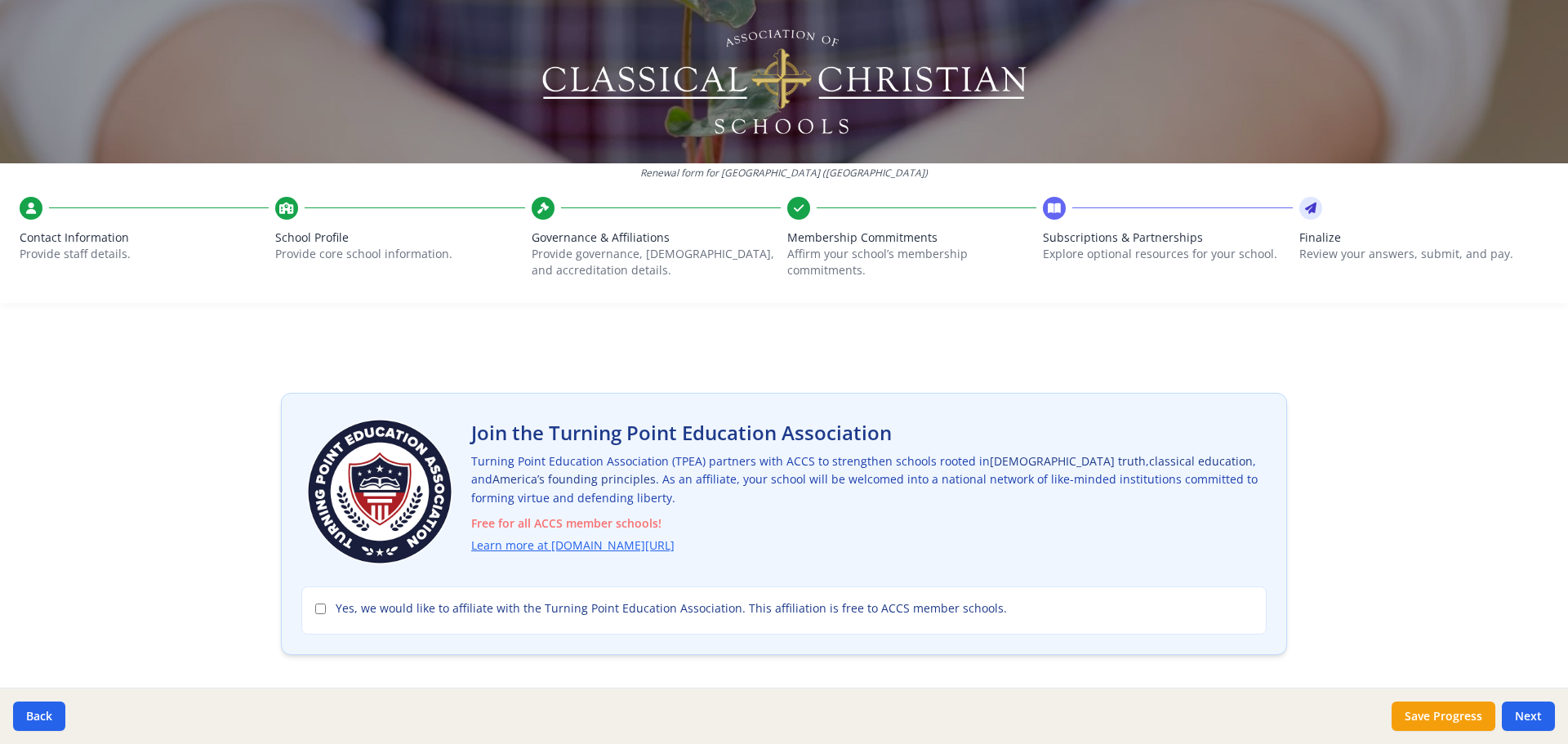
scroll to position [0, 0]
click at [547, 546] on link "Learn more at [DOMAIN_NAME][URL]" at bounding box center [576, 547] width 204 height 18
click at [320, 613] on input "Yes, we would like to affiliate with the Turning Point Education Association. T…" at bounding box center [320, 610] width 11 height 11
checkbox input "true"
click at [1528, 711] on button "Next" at bounding box center [1528, 716] width 53 height 29
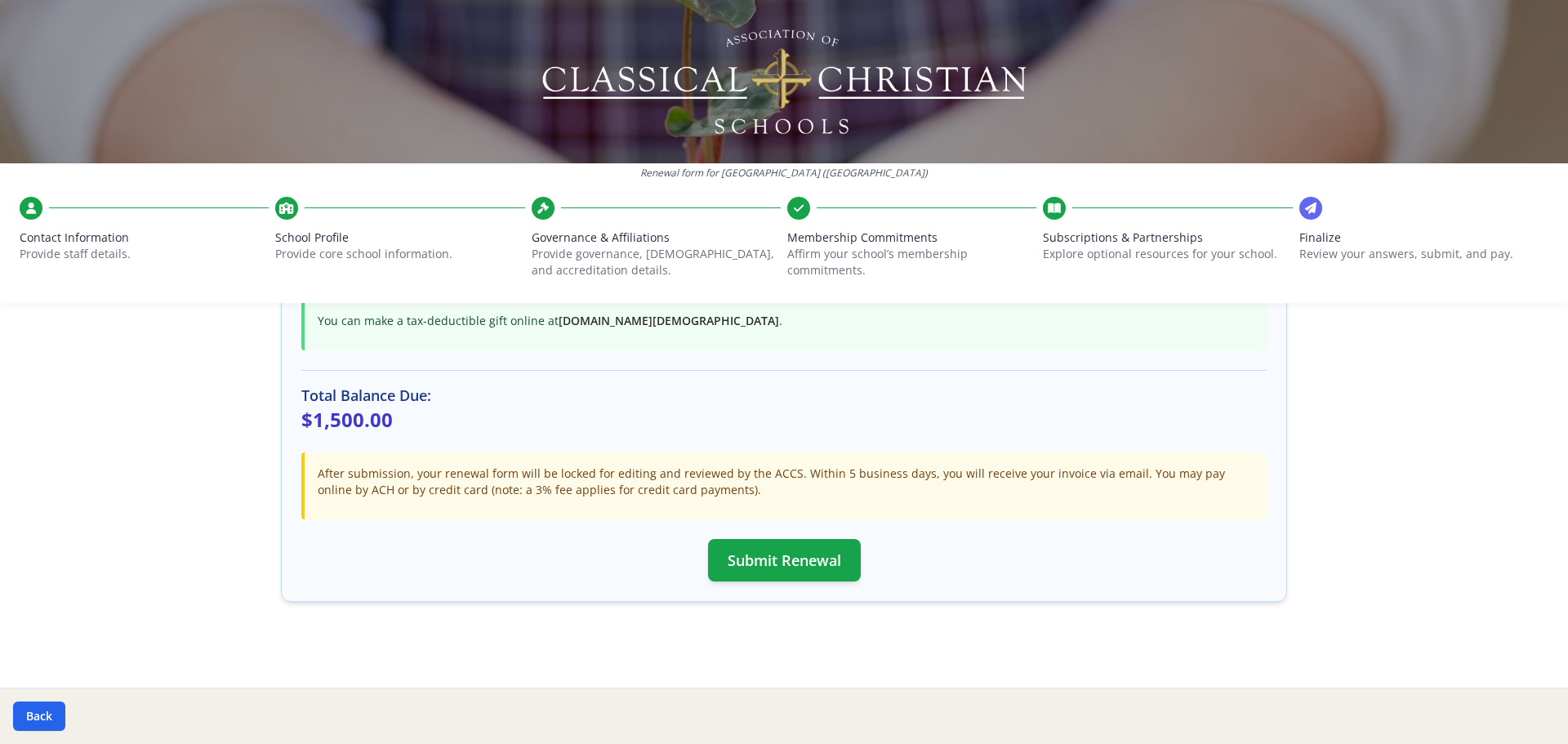
scroll to position [433, 0]
click at [771, 555] on button "Submit Renewal" at bounding box center [784, 558] width 152 height 43
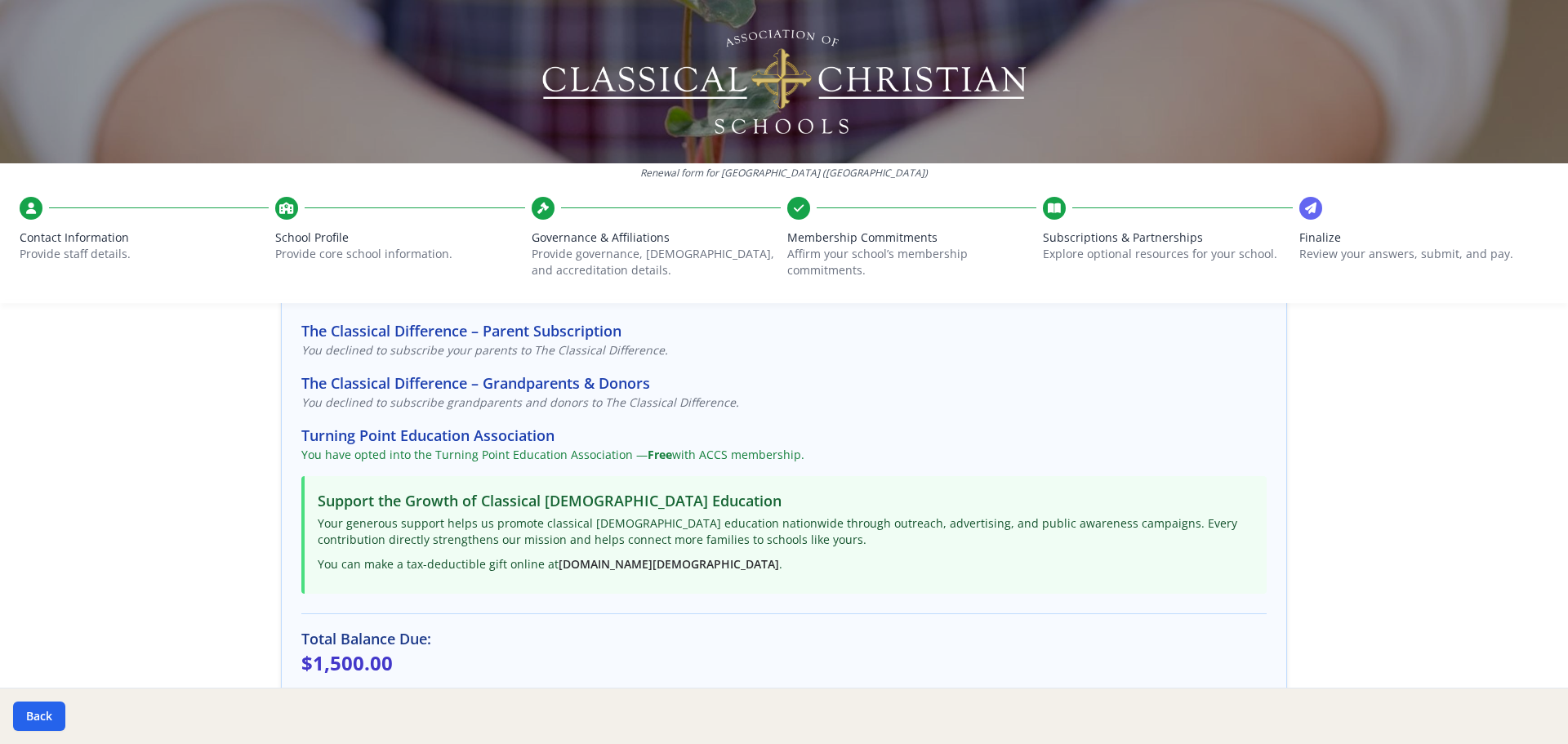
scroll to position [200, 0]
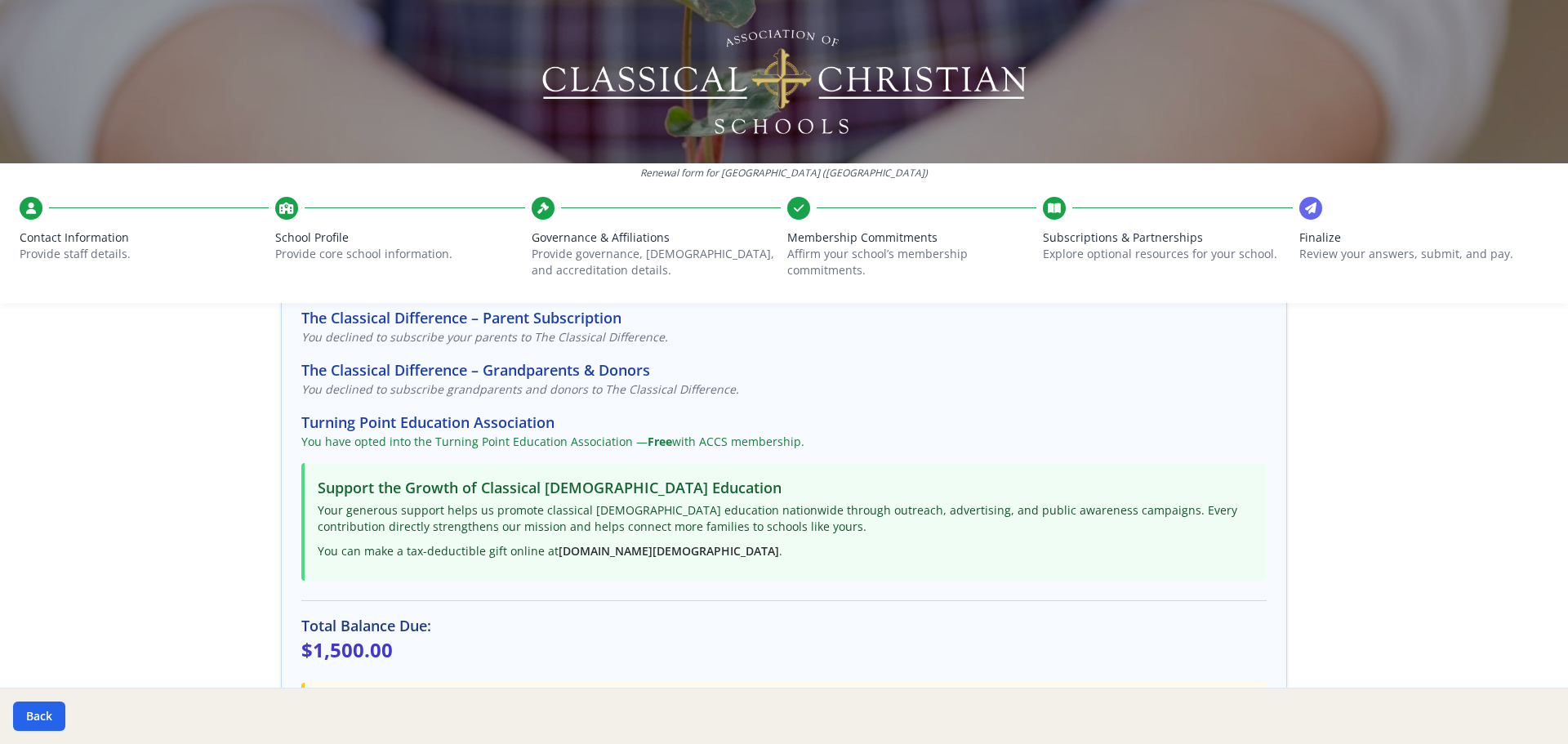
click at [457, 443] on p "You have opted into the Turning Point Education Association — Free with ACCS me…" at bounding box center [784, 441] width 965 height 16
click at [487, 422] on h3 "Turning Point Education Association" at bounding box center [784, 423] width 965 height 23
click at [487, 437] on p "You have opted into the Turning Point Education Association — Free with ACCS me…" at bounding box center [784, 441] width 965 height 16
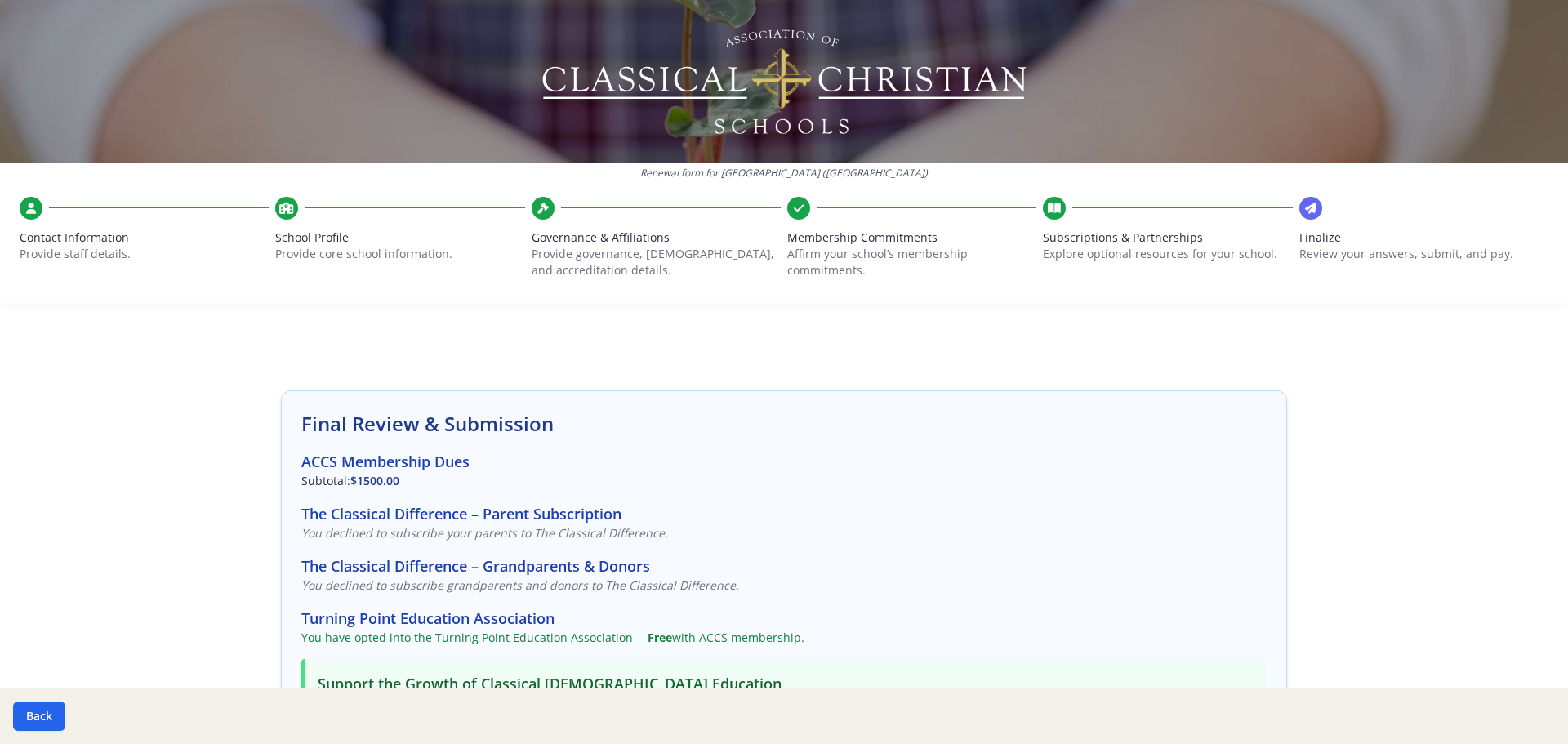
scroll to position [0, 0]
